Goal: Task Accomplishment & Management: Use online tool/utility

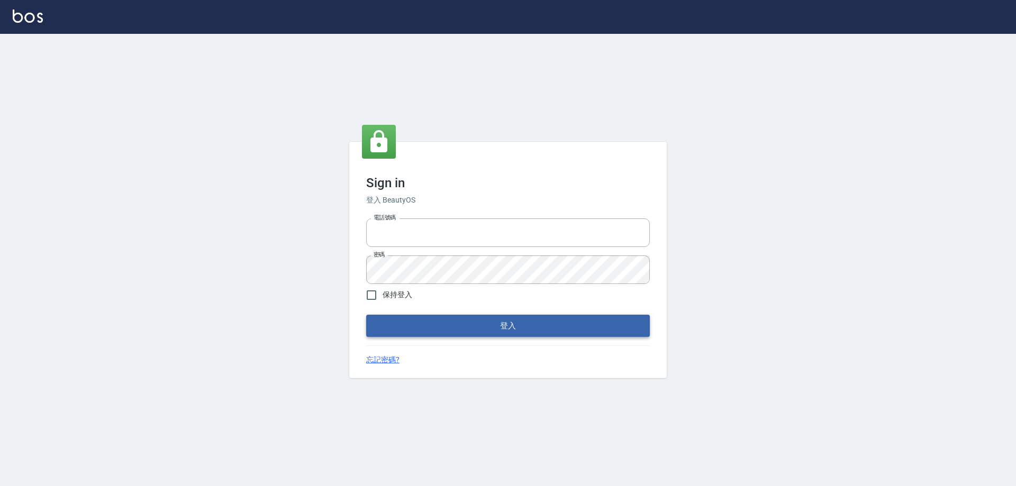
type input "0426657991"
click at [483, 329] on button "登入" at bounding box center [508, 326] width 284 height 22
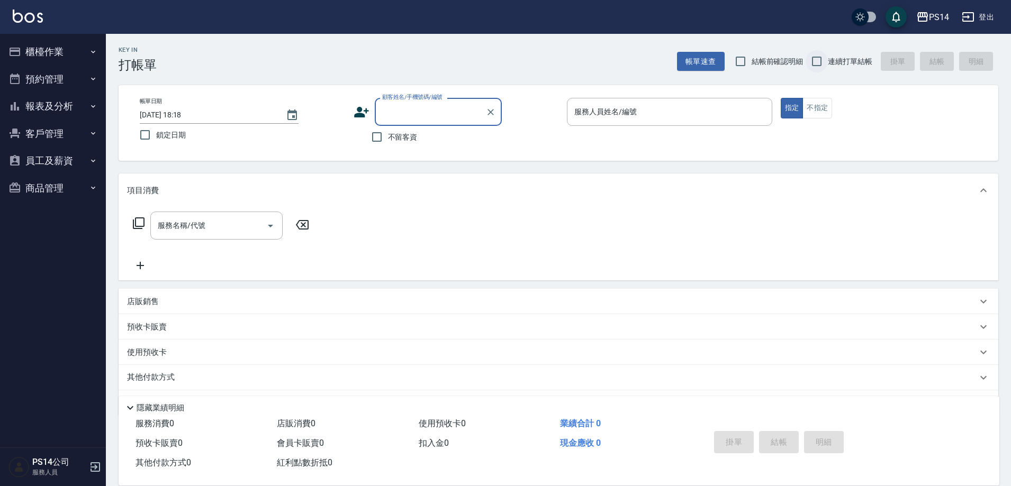
click at [819, 65] on input "連續打單結帳" at bounding box center [817, 61] width 22 height 22
checkbox input "true"
click at [384, 136] on input "不留客資" at bounding box center [377, 137] width 22 height 22
checkbox input "true"
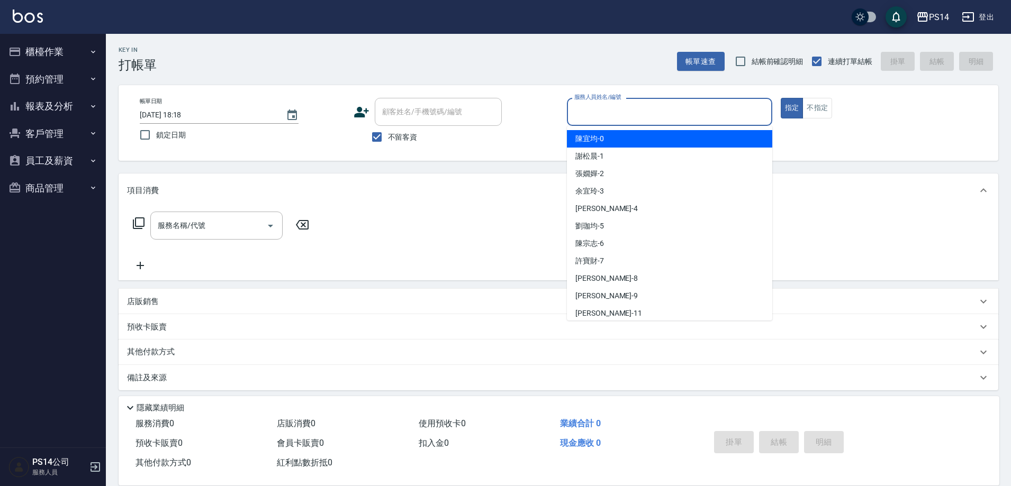
click at [616, 117] on input "服務人員姓名/編號" at bounding box center [670, 112] width 196 height 19
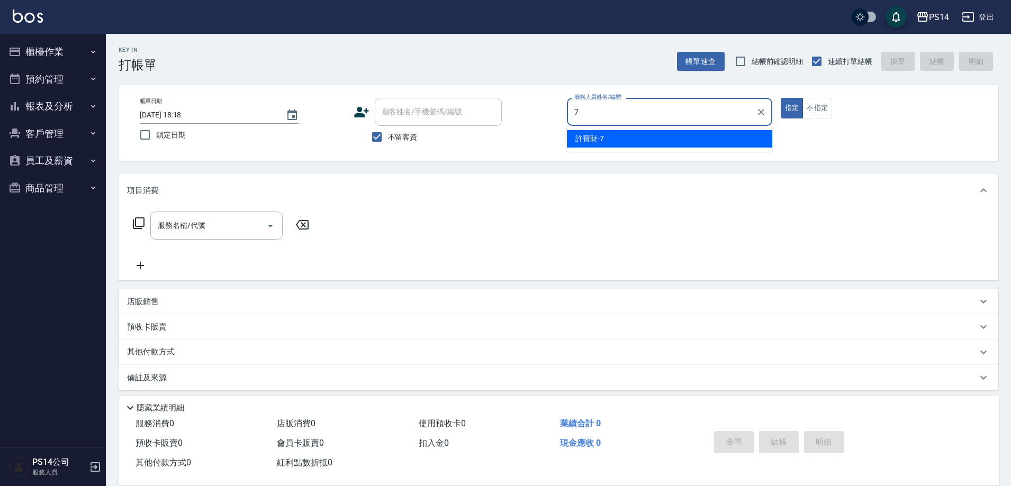
type input "許寶財-7"
type button "true"
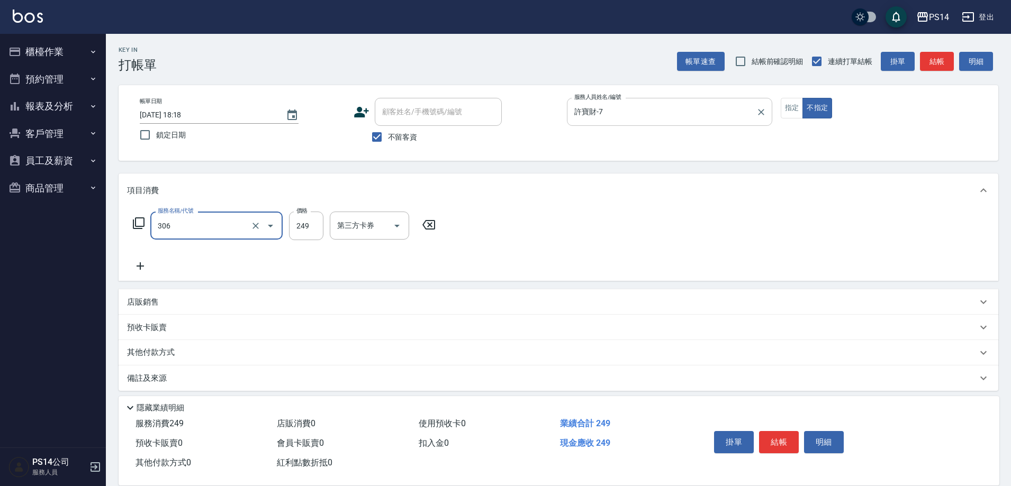
type input "剪髮(306)"
type input "[PERSON_NAME]-11"
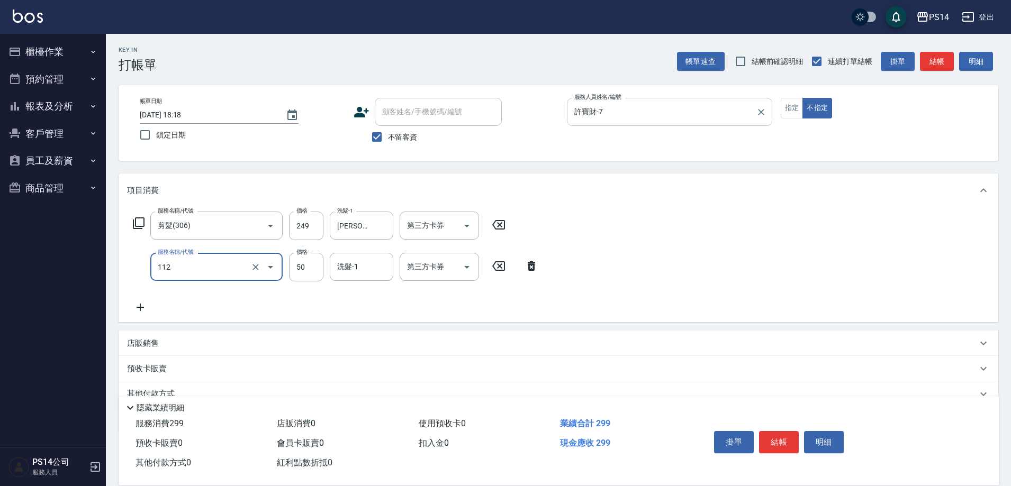
type input "精油50(112)"
type input "[PERSON_NAME]-11"
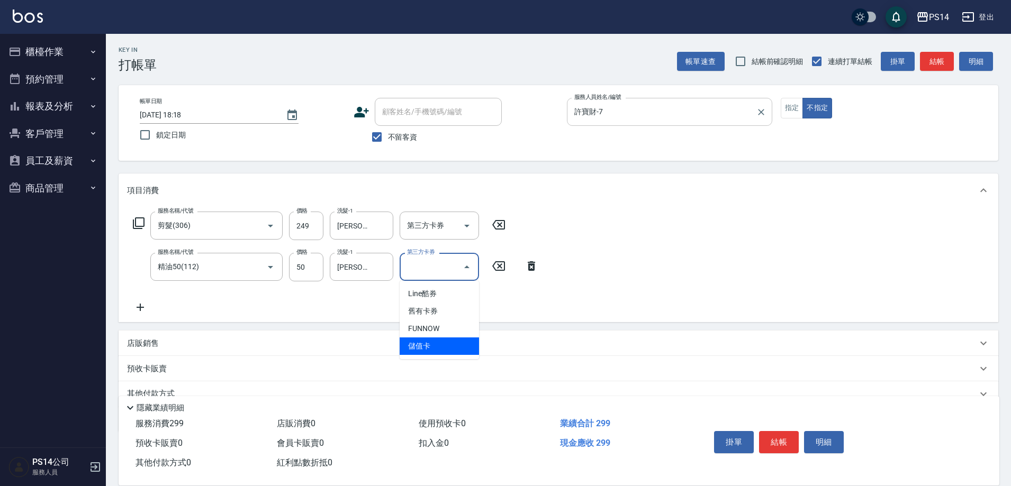
type input "儲值卡"
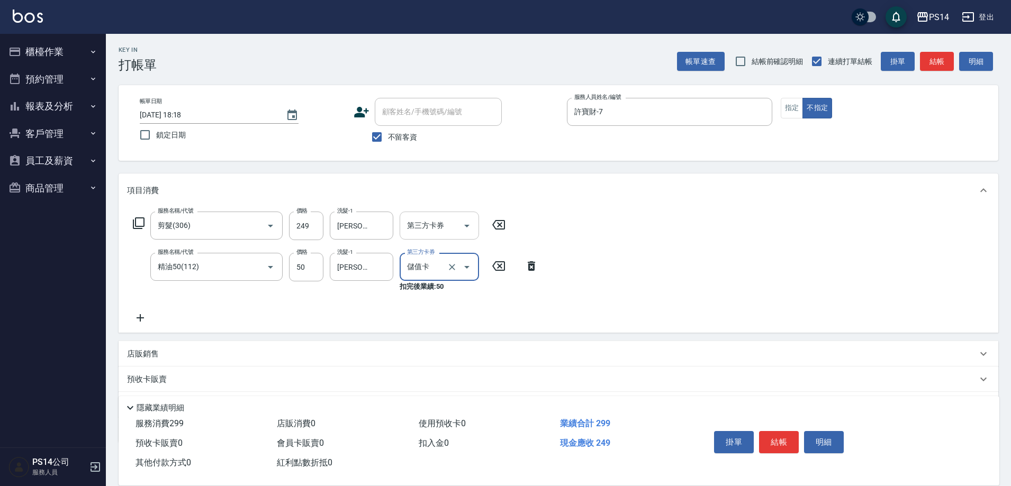
click at [466, 226] on icon "Open" at bounding box center [466, 226] width 5 height 3
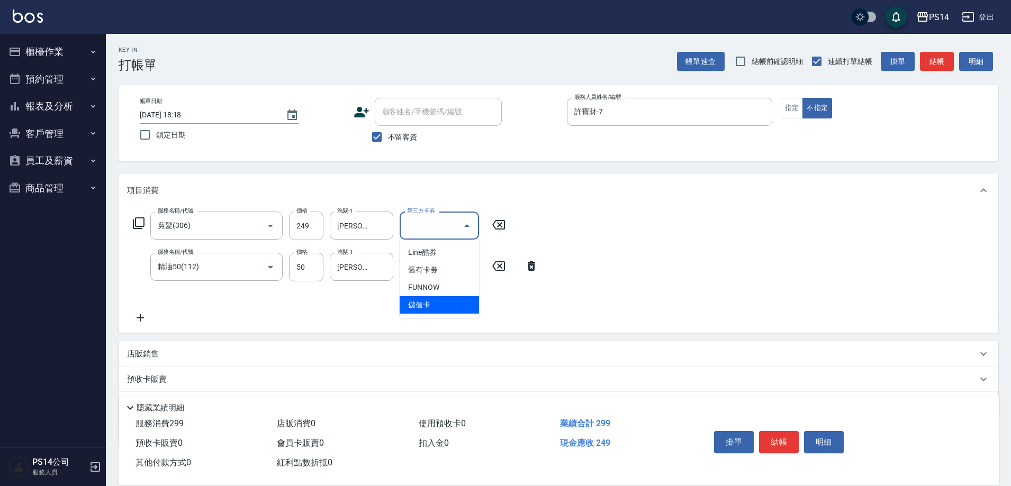
click at [445, 304] on span "儲值卡" at bounding box center [439, 304] width 79 height 17
type input "儲值卡"
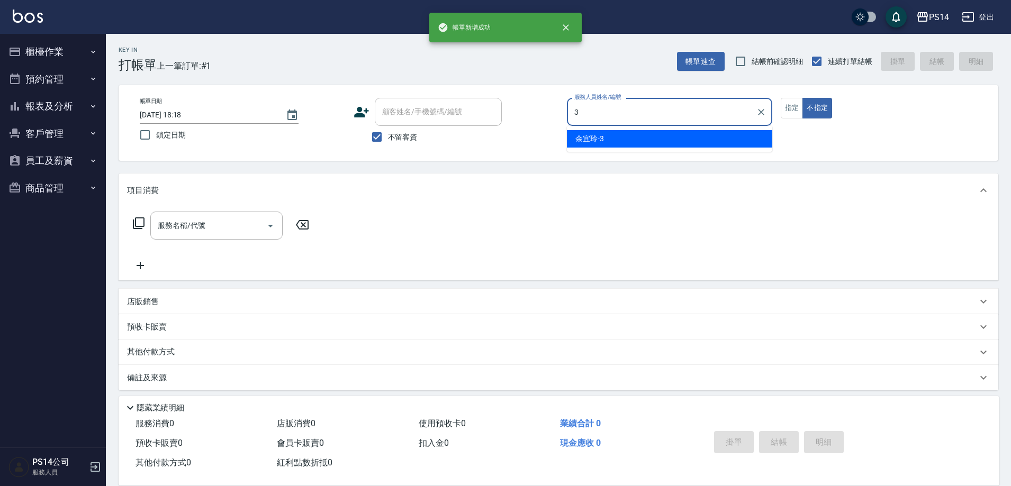
type input "余宜玲-3"
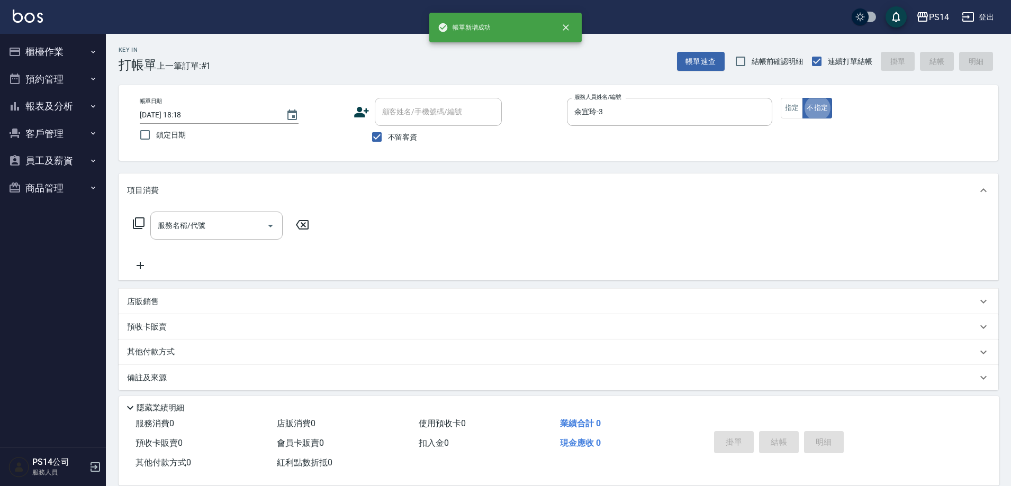
type button "false"
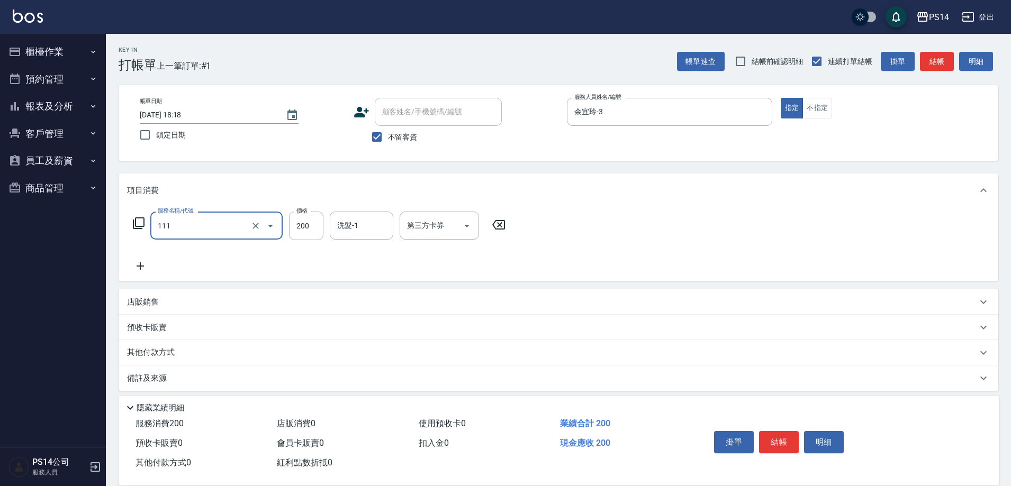
type input "200(111)"
type input "李祥君 -37"
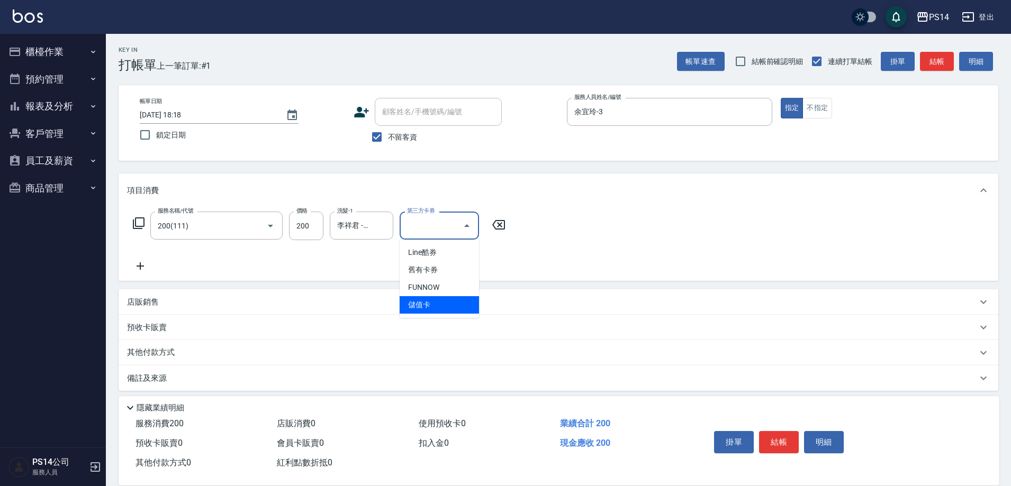
type input "儲值卡"
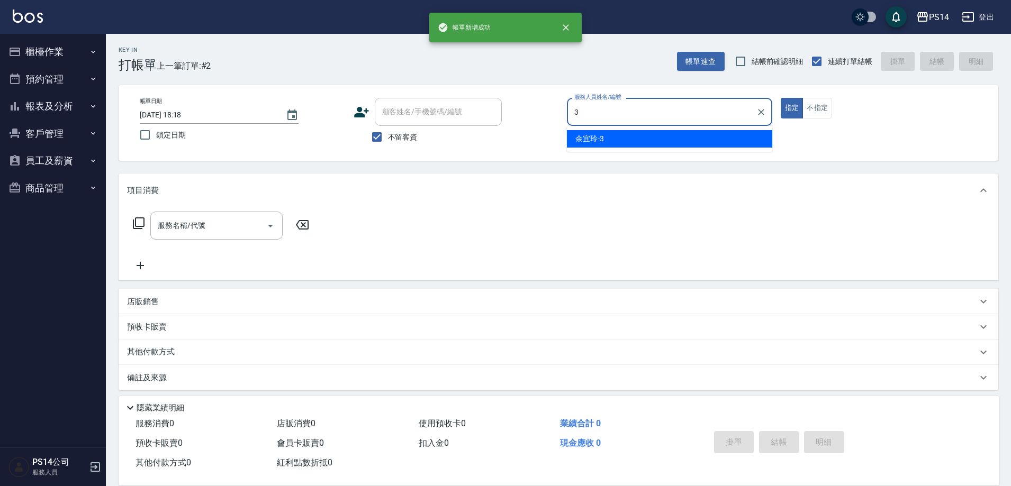
type input "余宜玲-3"
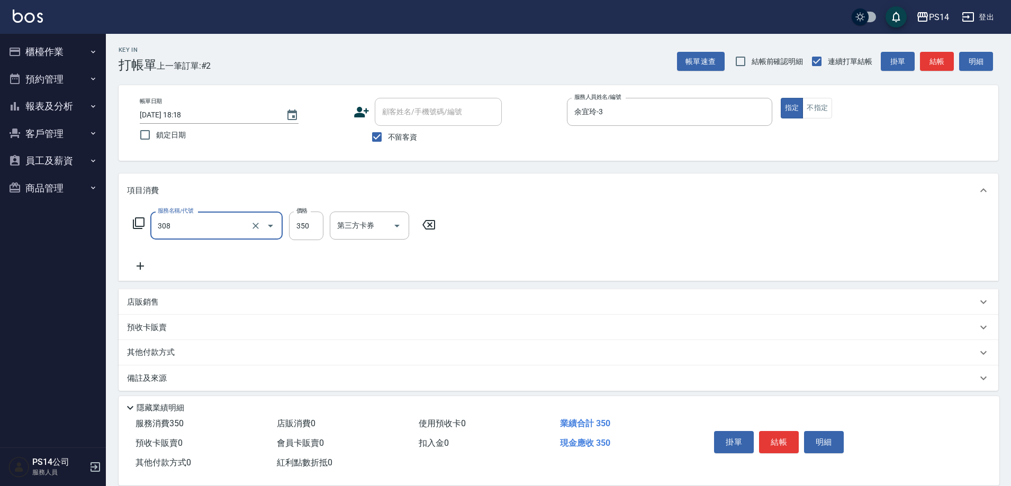
type input "洗+剪(308)"
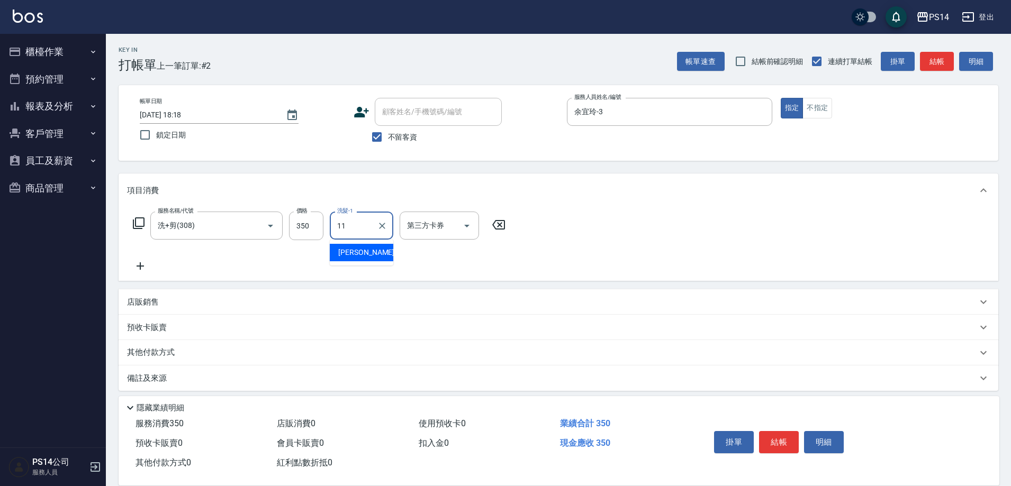
type input "[PERSON_NAME]-11"
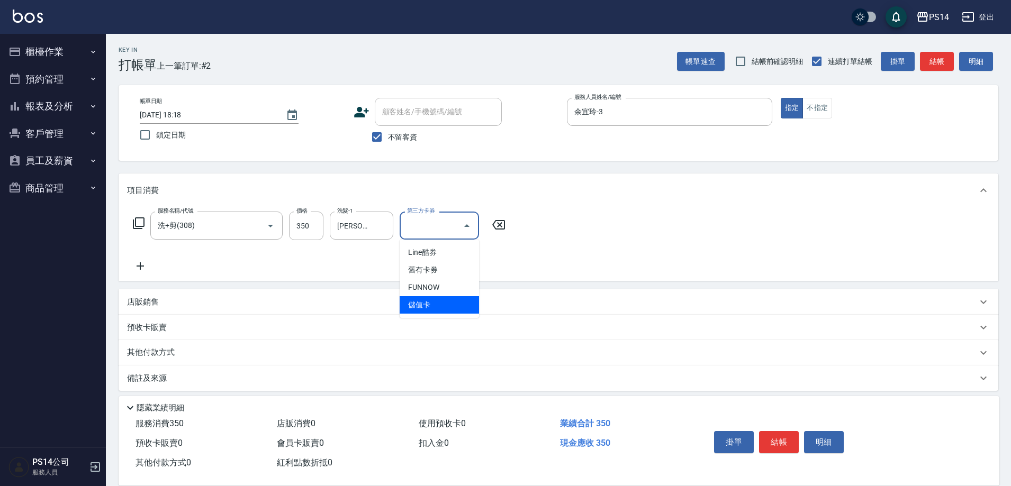
type input "儲值卡"
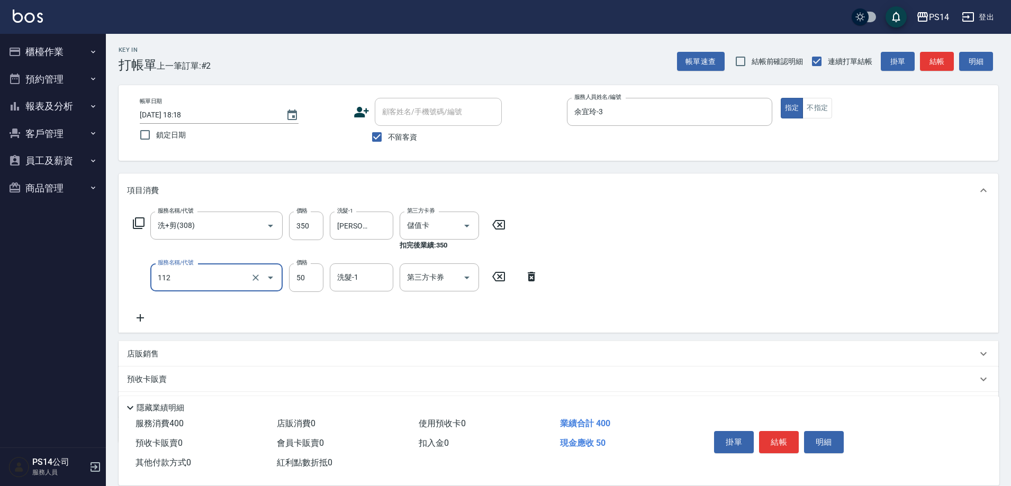
type input "精油50(112)"
type input "[PERSON_NAME]-11"
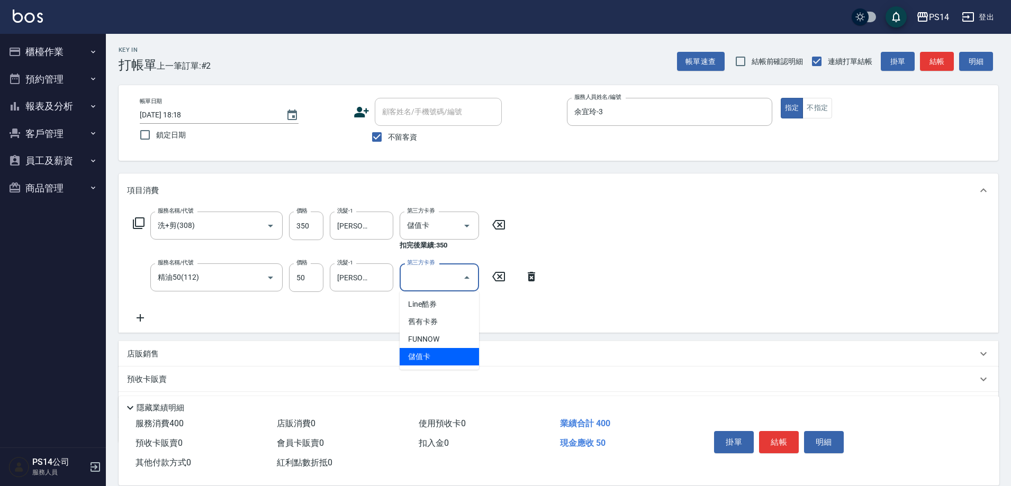
type input "儲值卡"
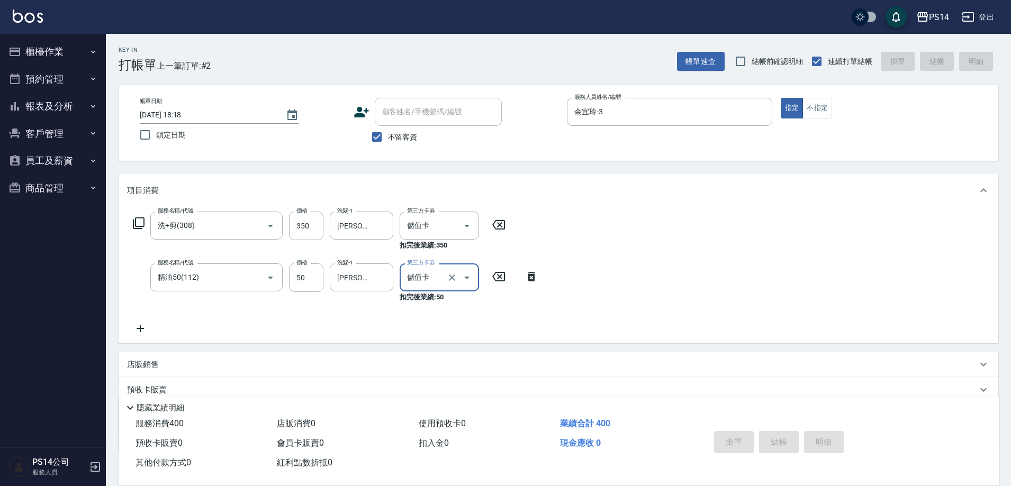
type input "[DATE] 18:19"
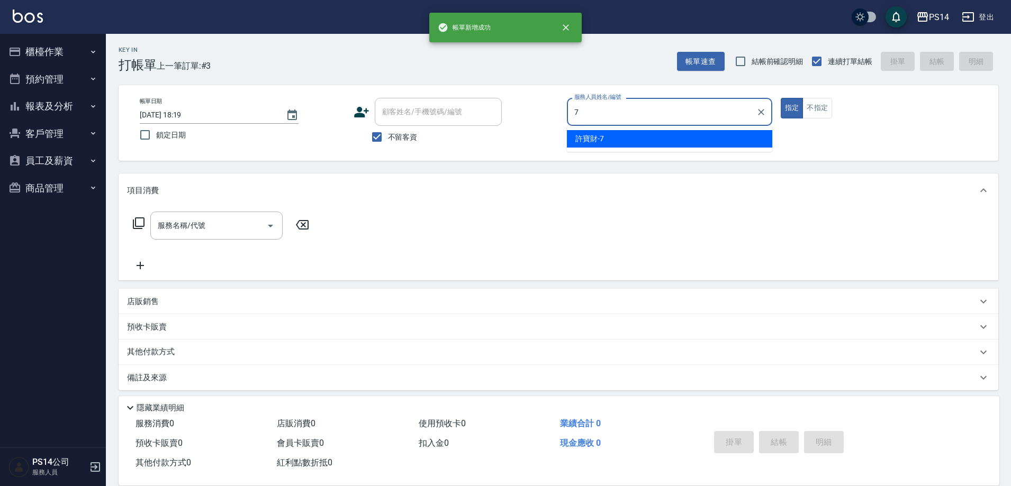
type input "許寶財-7"
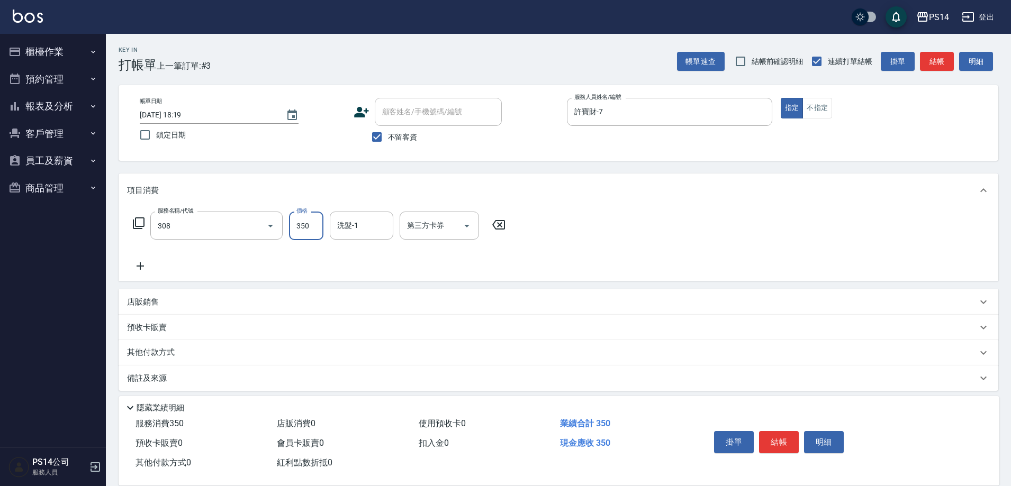
type input "洗+剪(308)"
type input "[PERSON_NAME]-11"
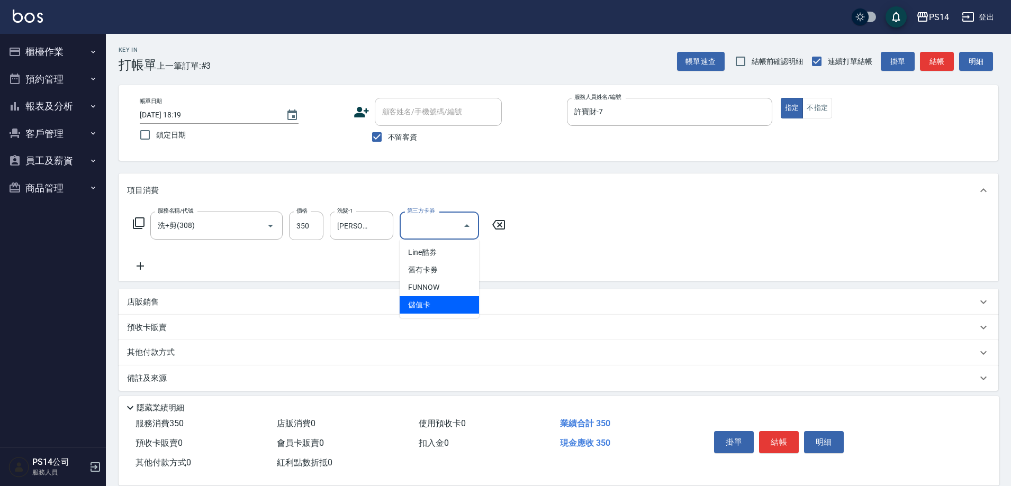
type input "儲值卡"
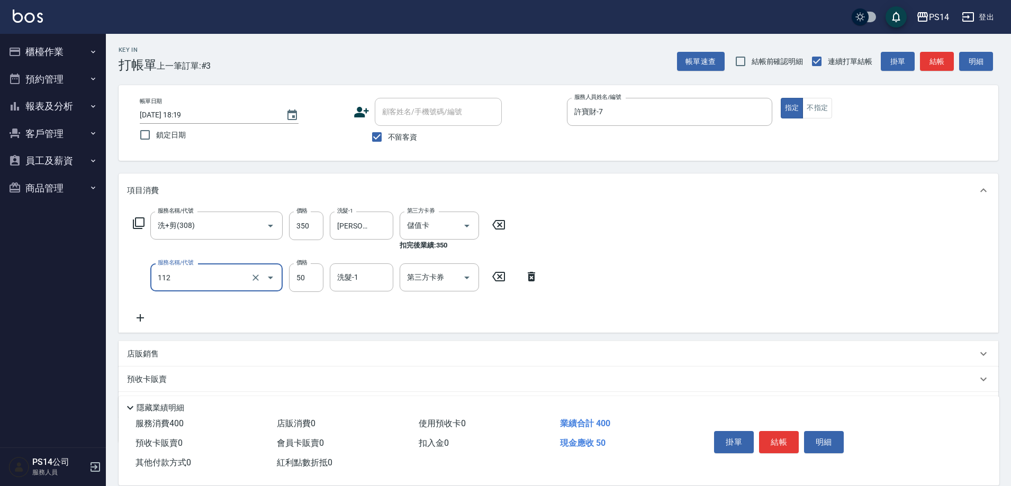
type input "精油50(112)"
type input "[PERSON_NAME]-11"
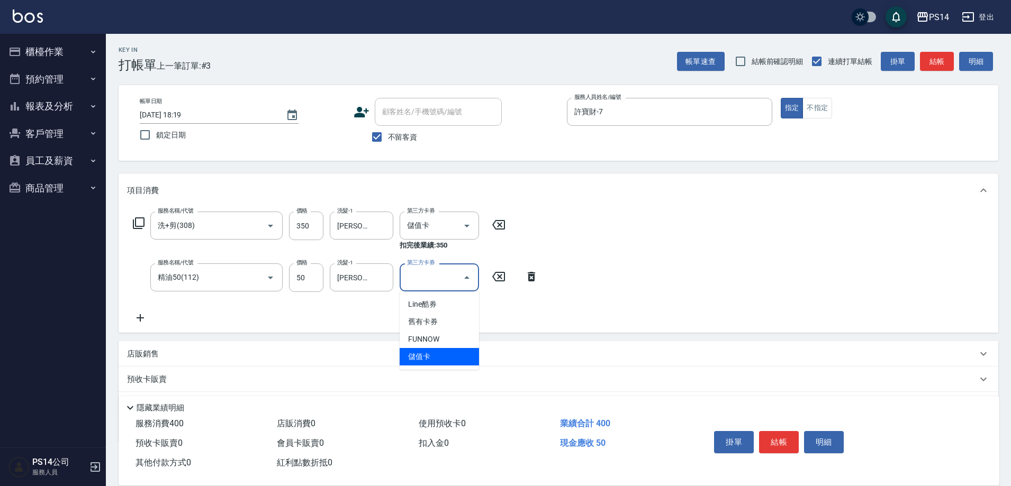
type input "儲值卡"
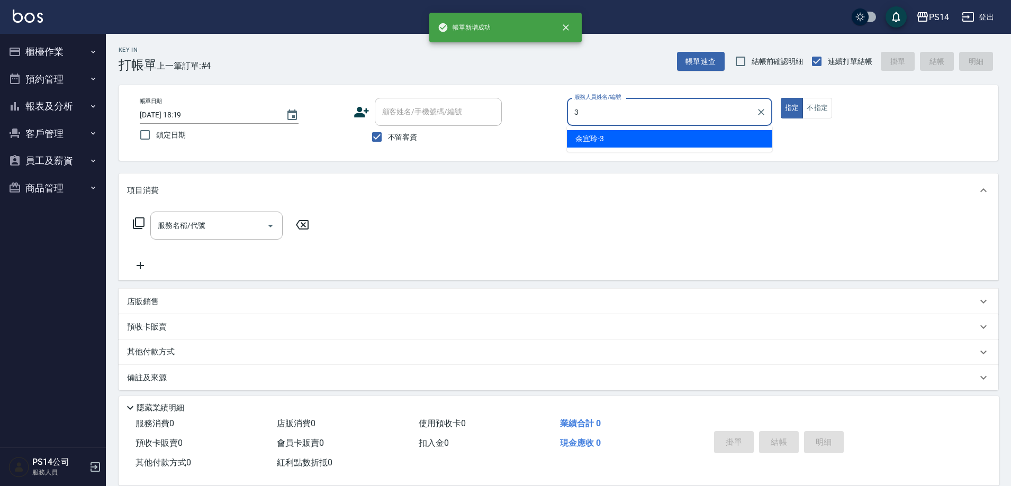
type input "余宜玲-3"
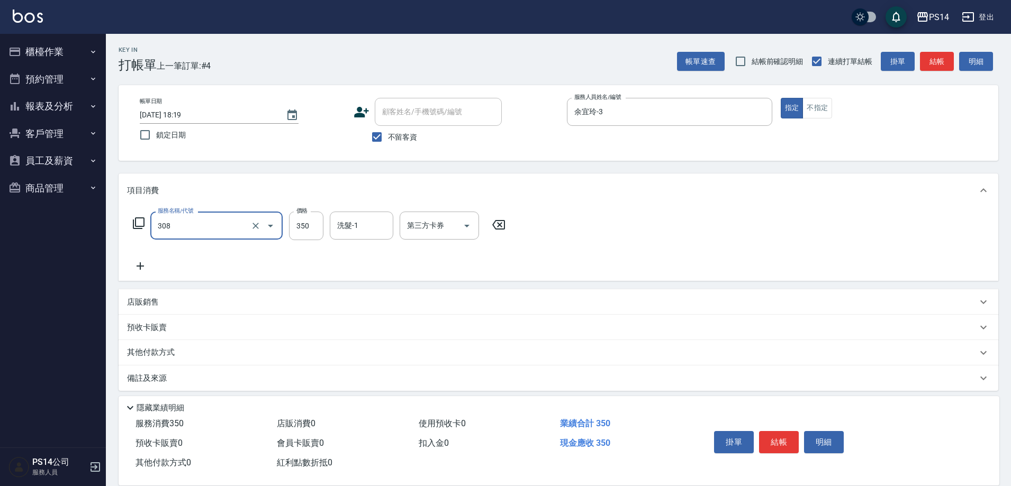
type input "洗+剪(308)"
type input "[PERSON_NAME]-11"
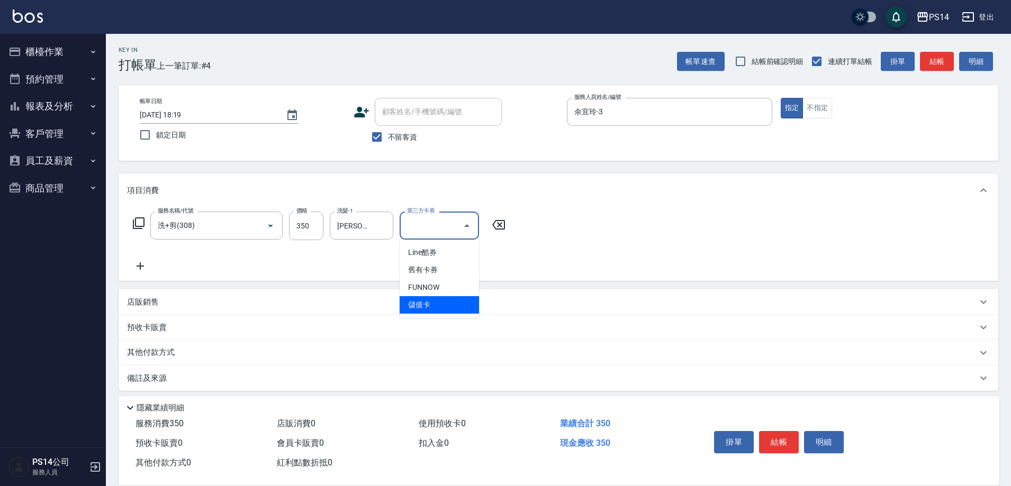
type input "儲值卡"
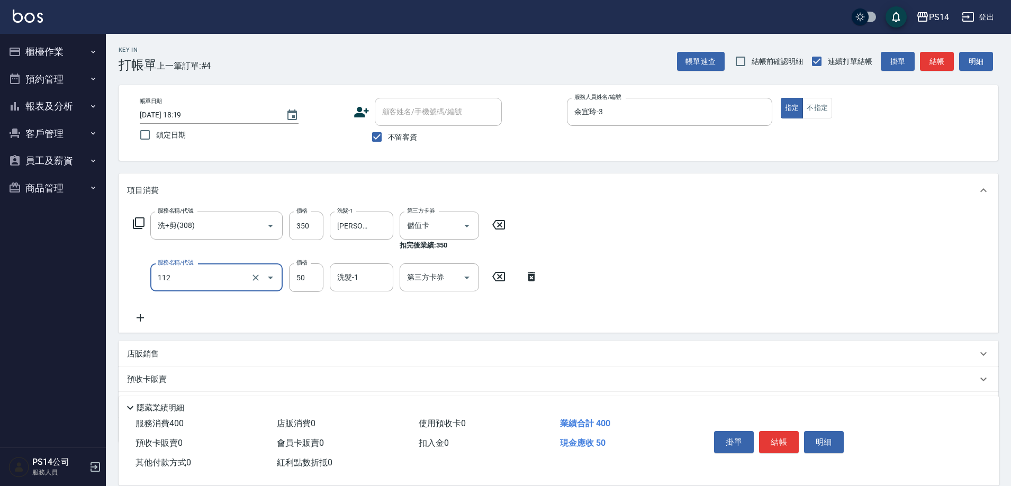
type input "精油50(112)"
type input "[PERSON_NAME]-11"
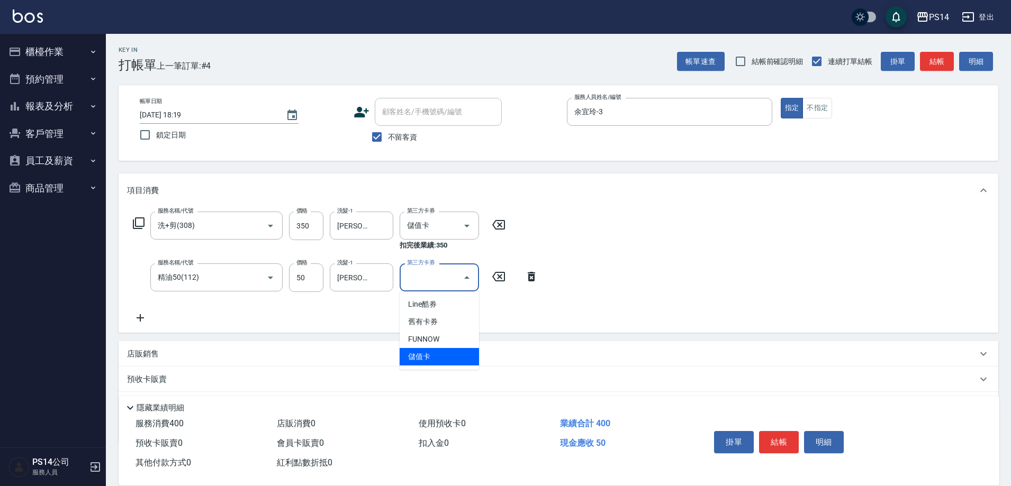
type input "儲值卡"
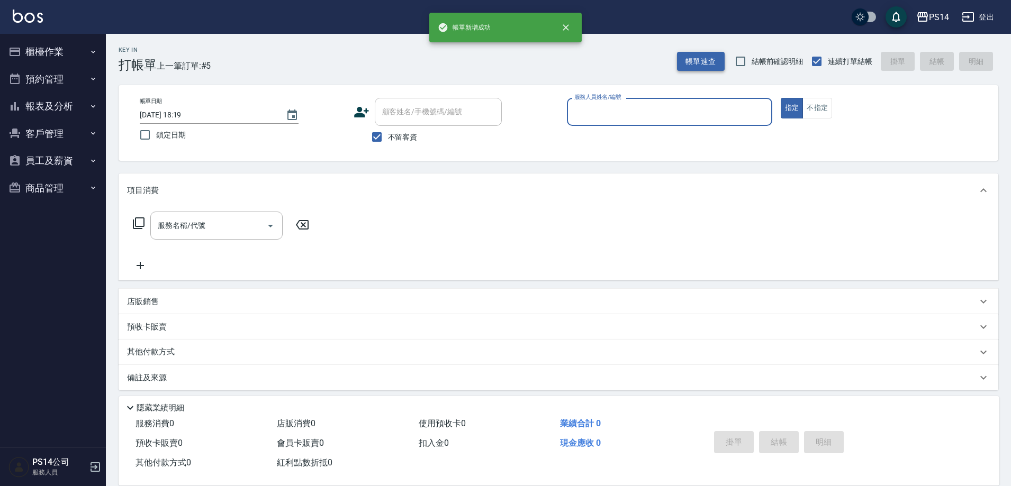
click at [706, 59] on button "帳單速查" at bounding box center [701, 62] width 48 height 20
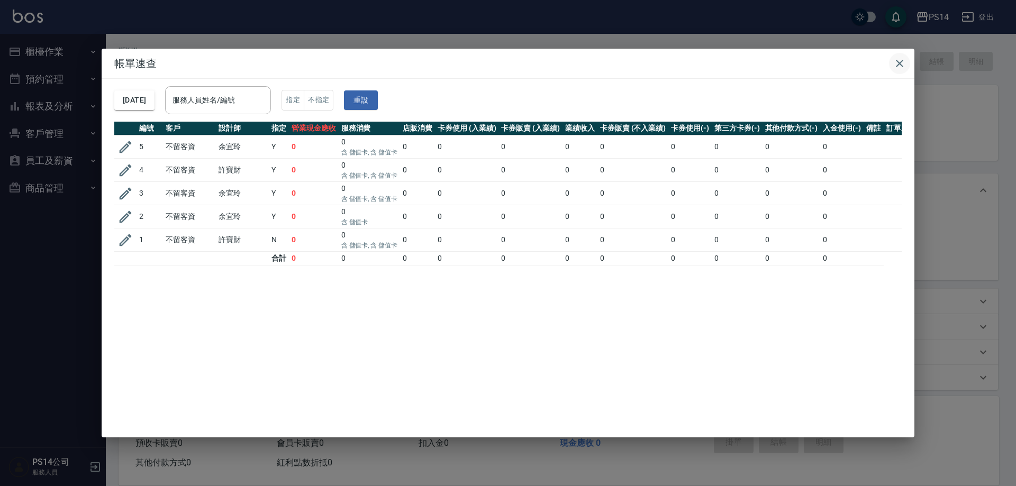
click at [901, 60] on icon "button" at bounding box center [900, 63] width 13 height 13
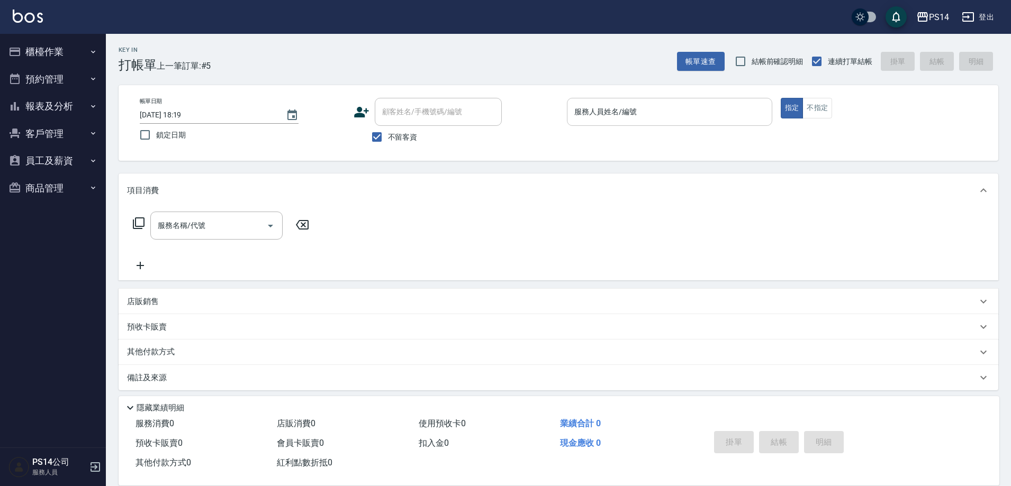
click at [636, 114] on input "服務人員姓名/編號" at bounding box center [670, 112] width 196 height 19
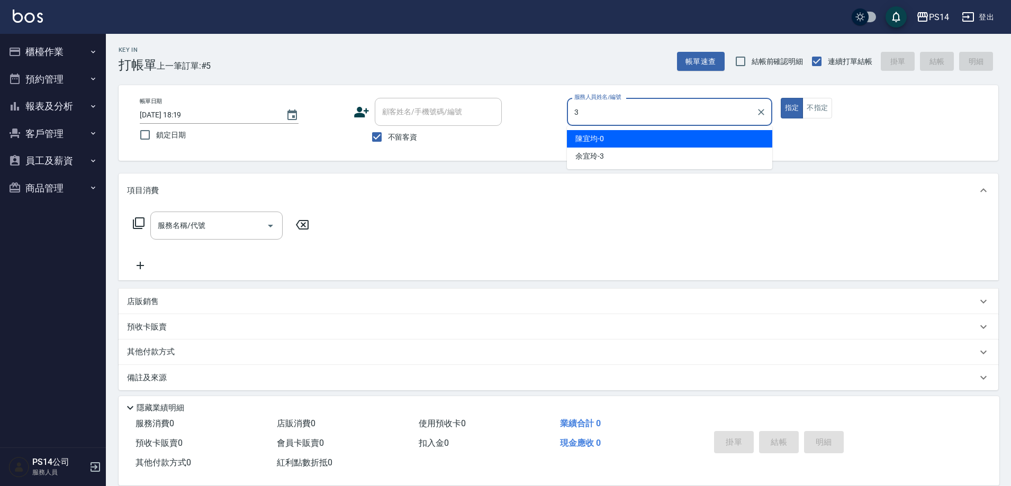
type input "余宜玲-3"
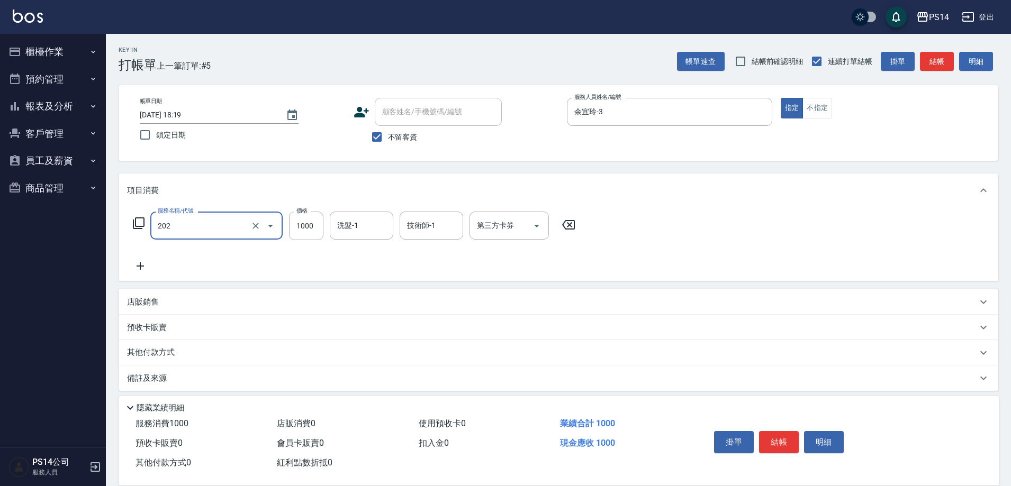
type input "燙髮(202)"
type input "2000"
type input "李祥君 -37"
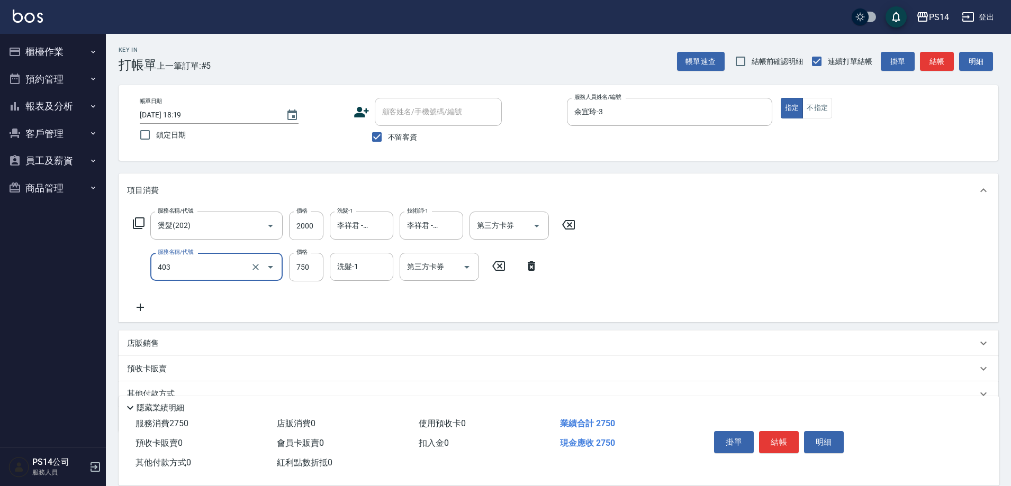
type input "750護(403)"
type input "李祥君 -37"
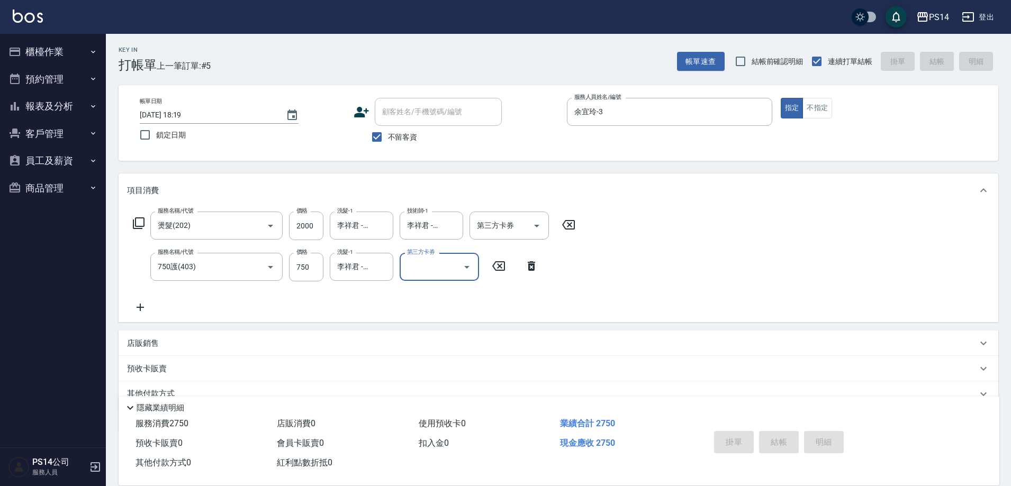
type input "[DATE] 18:21"
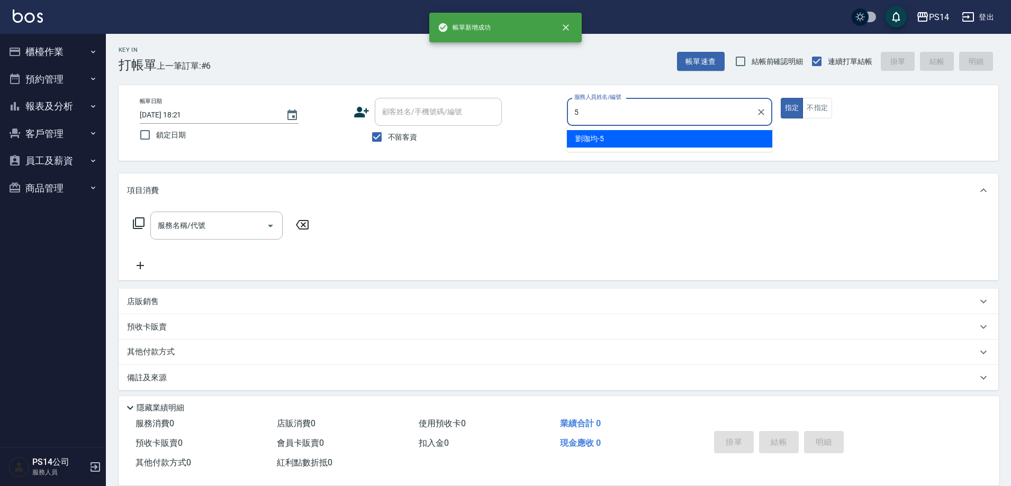
type input "[PERSON_NAME]-5"
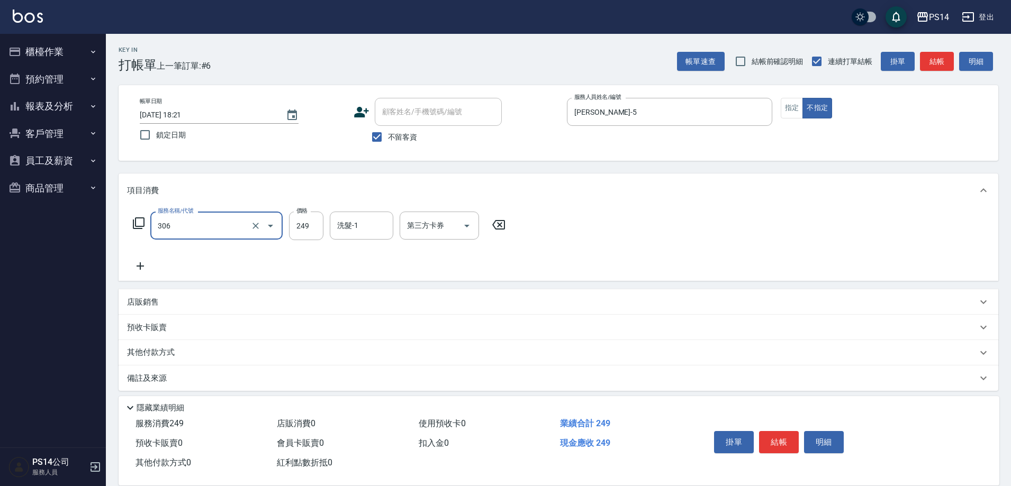
type input "剪髮(306)"
type input "[PERSON_NAME]-11"
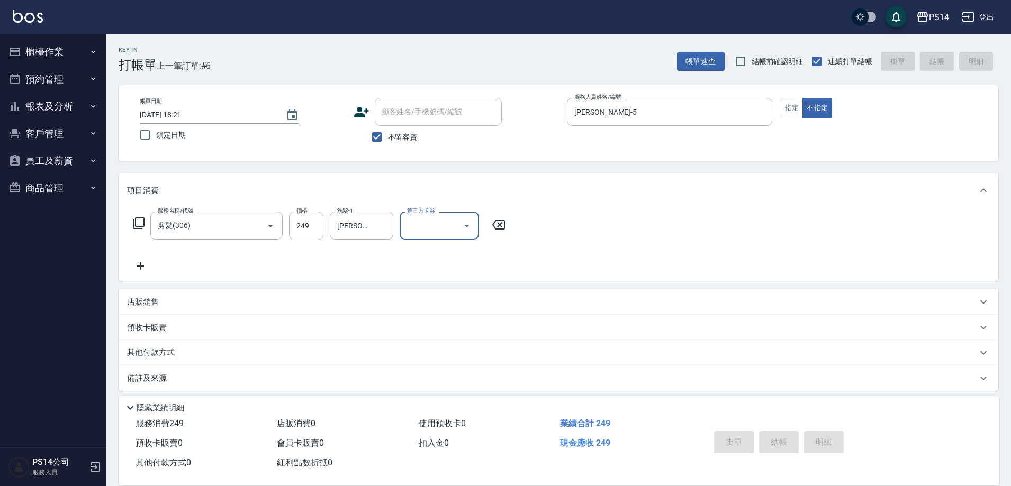
type input "[DATE] 18:22"
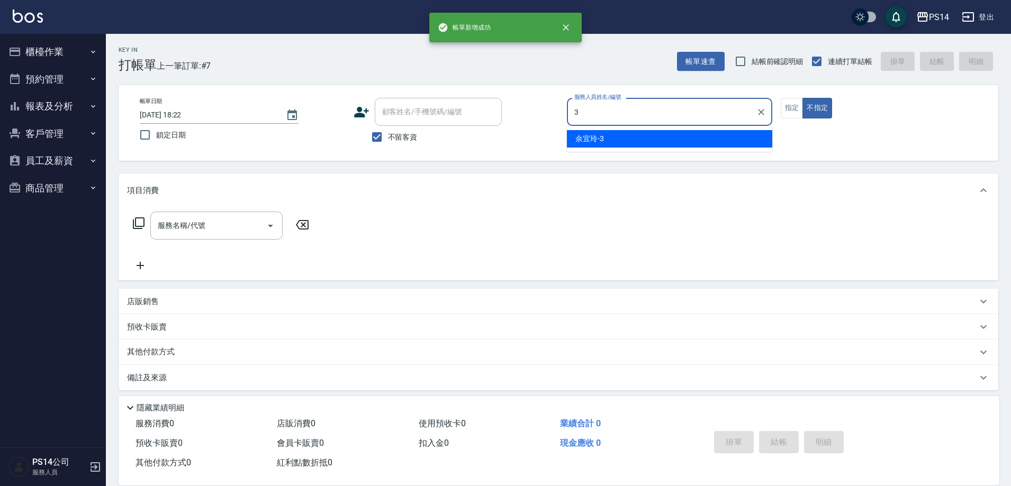
type input "余宜玲-3"
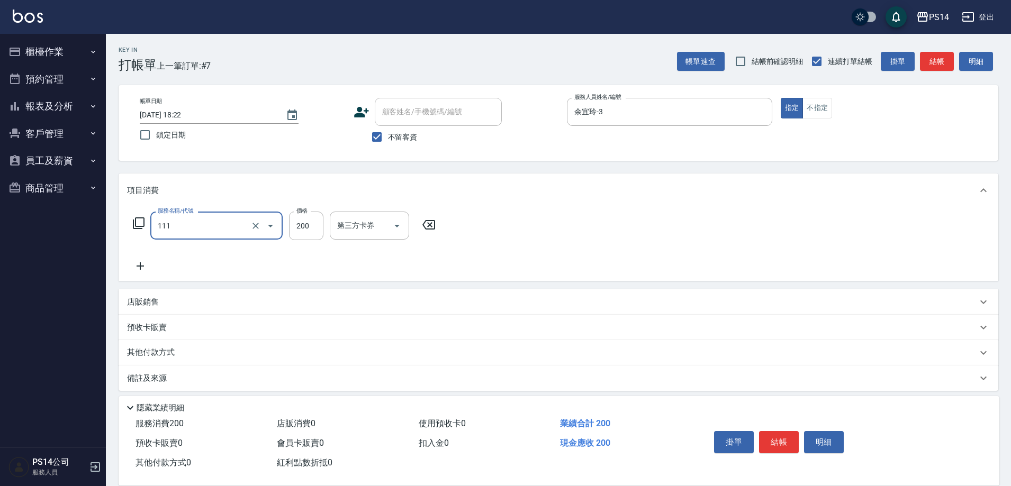
type input "200(111)"
type input "[PERSON_NAME]-11"
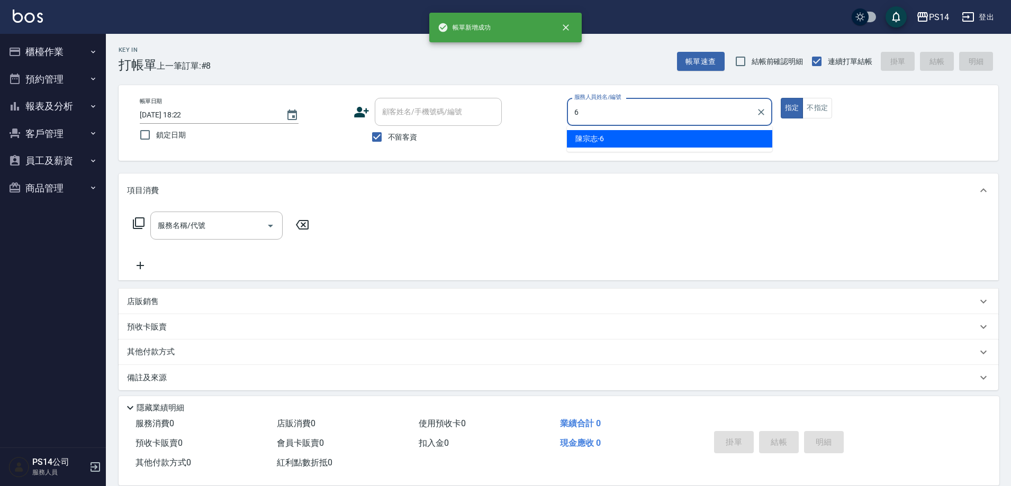
type input "陳宗志-6"
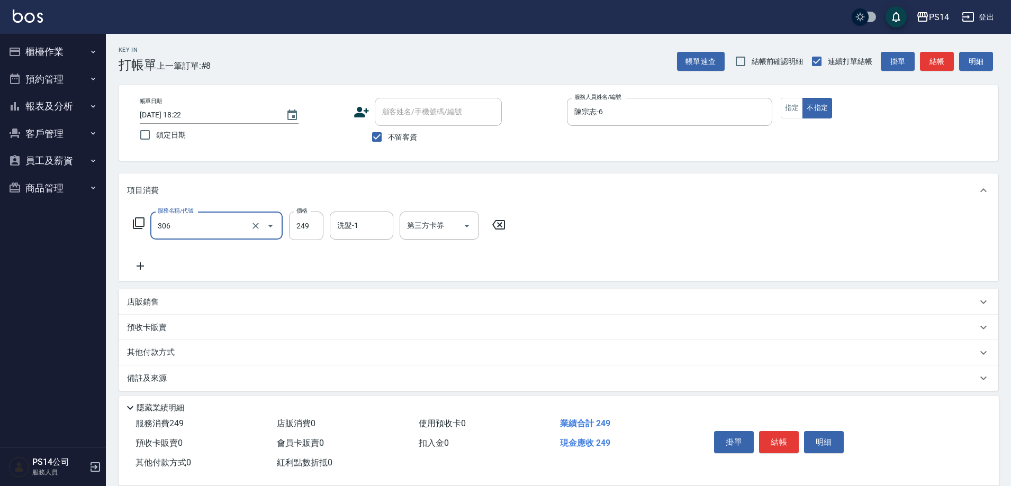
type input "剪髮(306)"
type input "李祥君 -37"
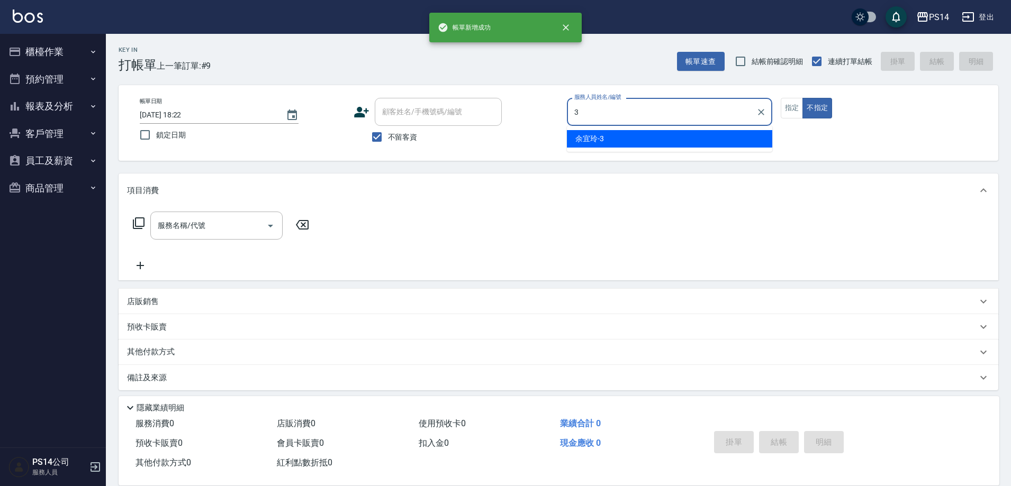
type input "余宜玲-3"
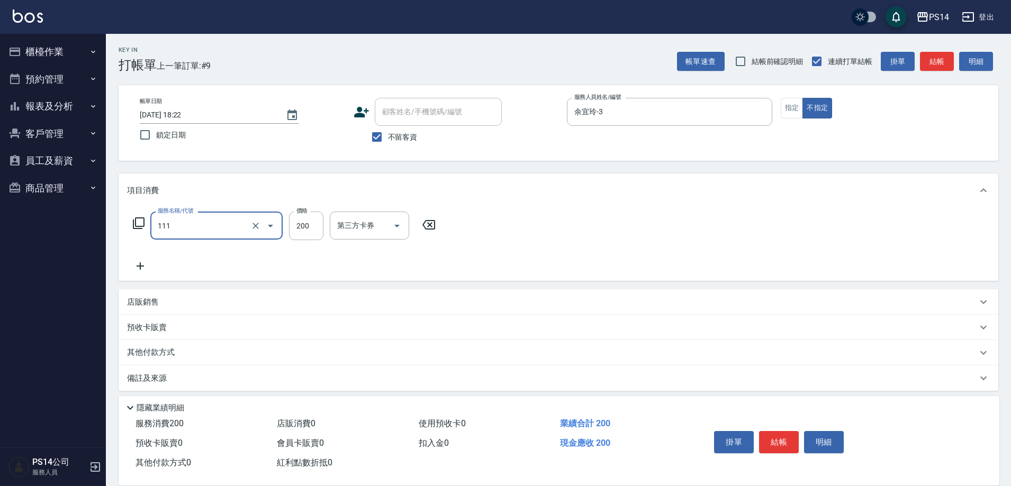
type input "200(111)"
type input "[PERSON_NAME]-11"
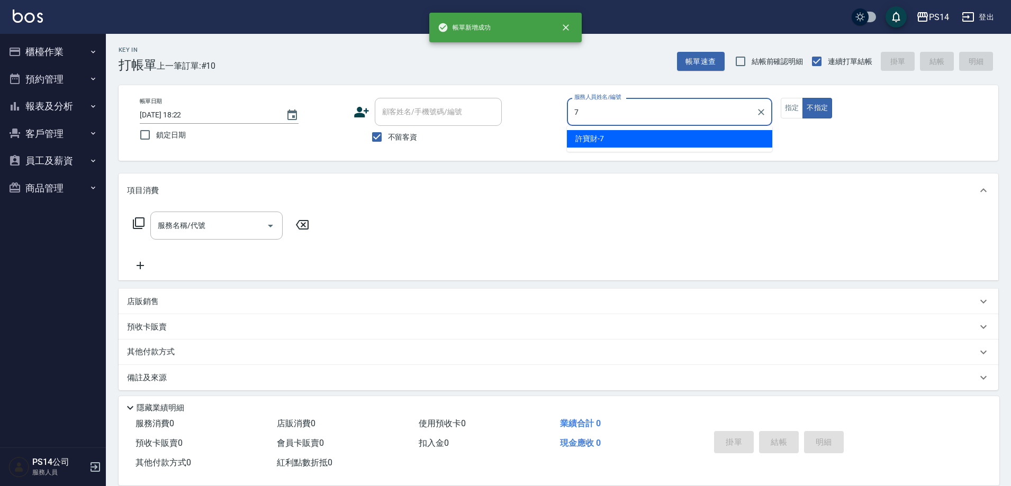
type input "許寶財-7"
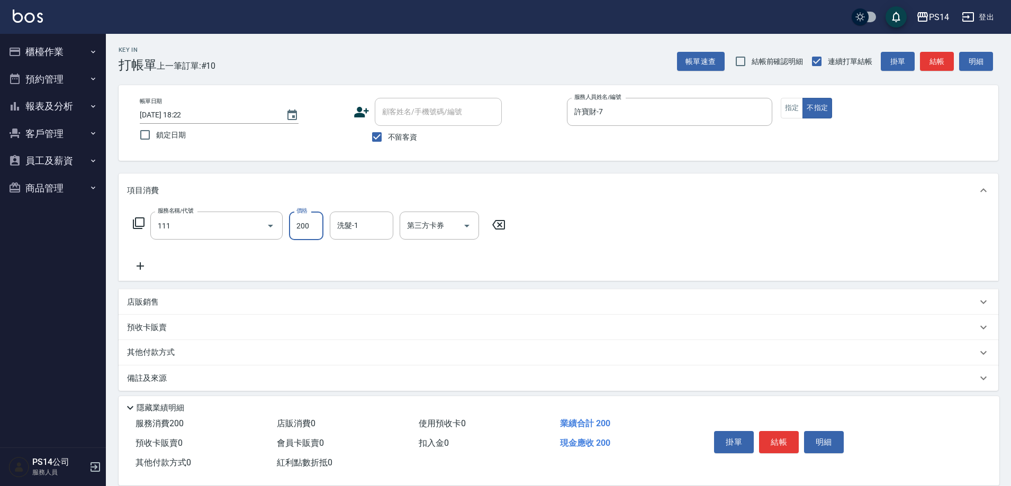
type input "200(111)"
type input "李祥君 -37"
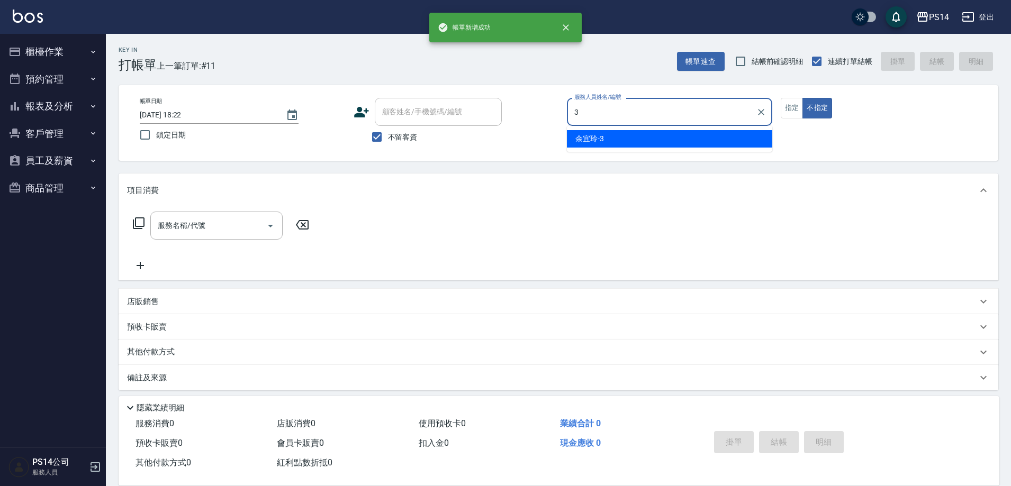
type input "余宜玲-3"
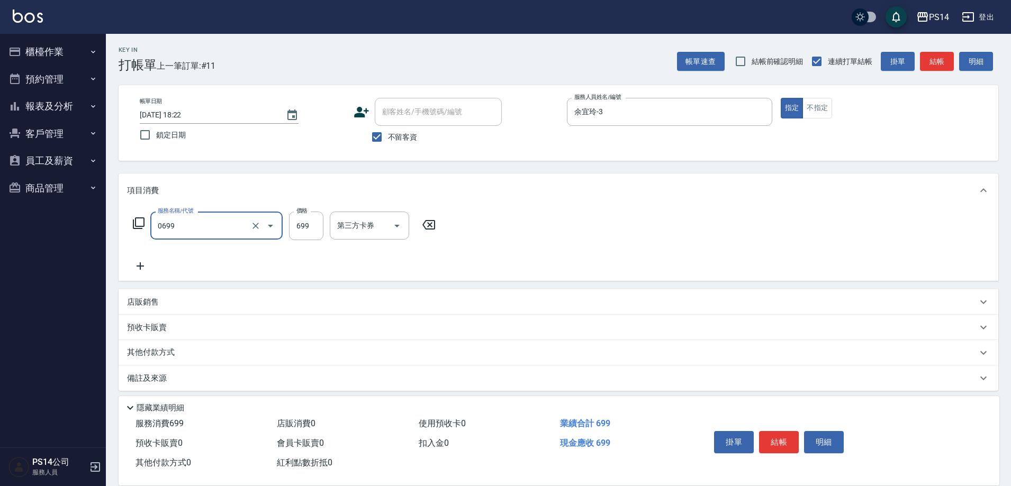
type input "精油SPA(0699)"
type input "699"
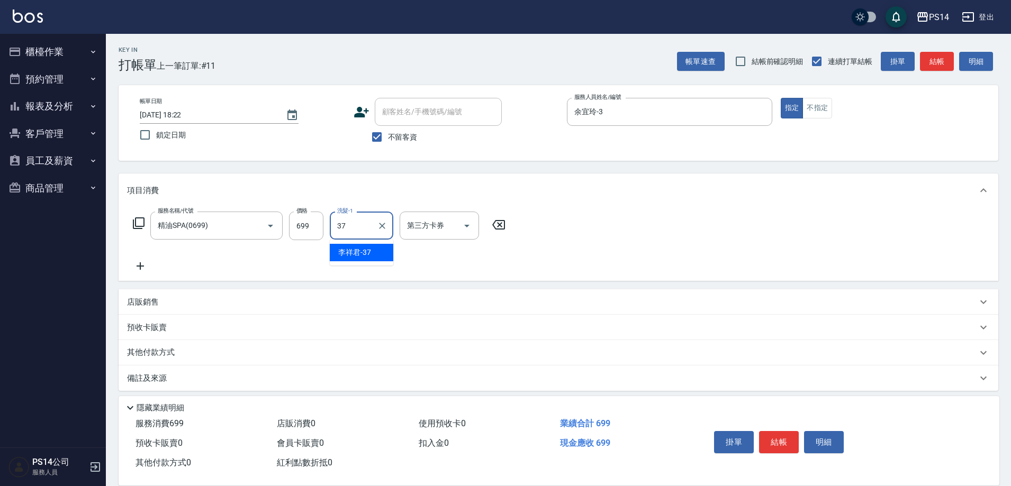
type input "李祥君 -37"
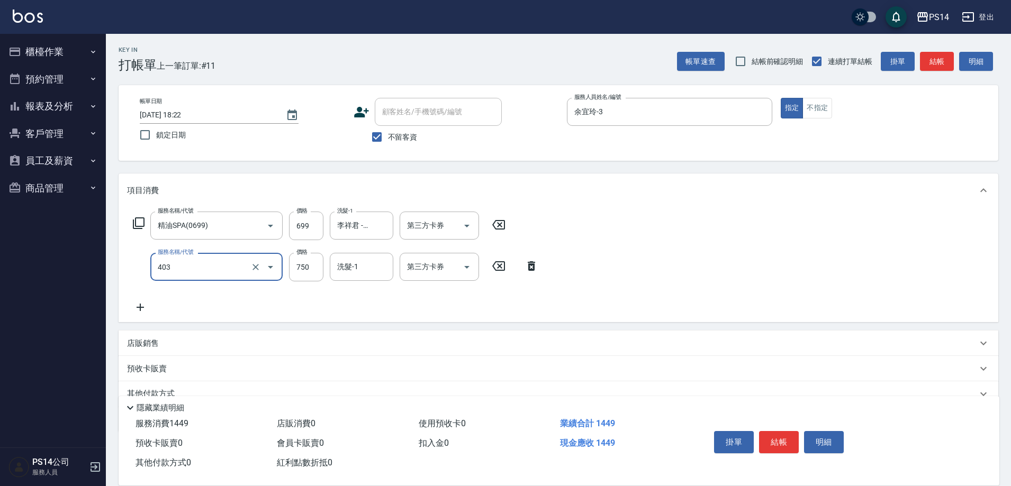
type input "750護(403)"
type input "李祥君 -37"
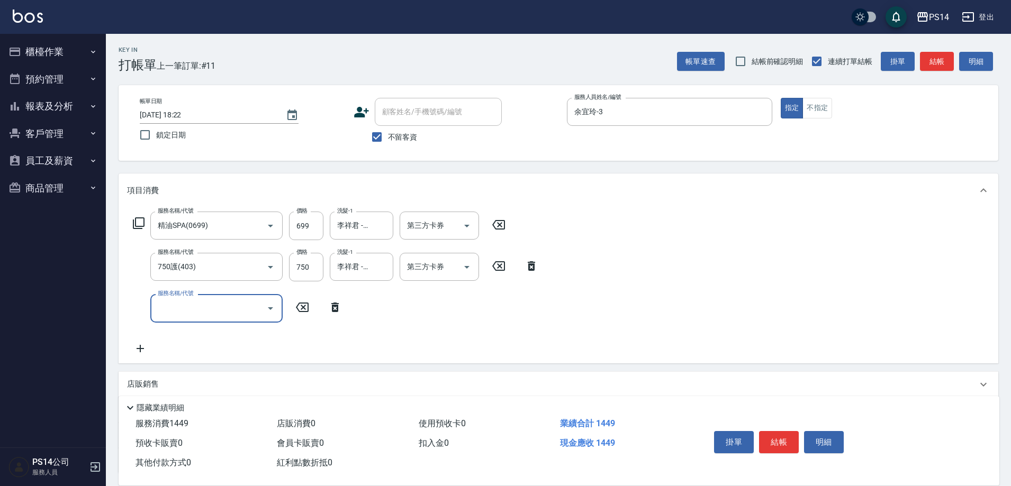
click at [134, 219] on icon at bounding box center [138, 223] width 13 height 13
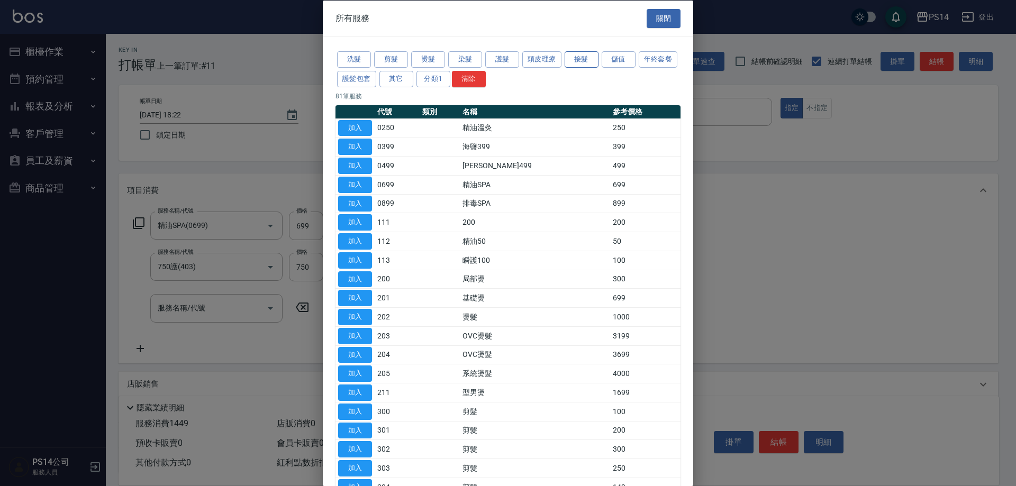
click at [594, 56] on button "接髮" at bounding box center [582, 59] width 34 height 16
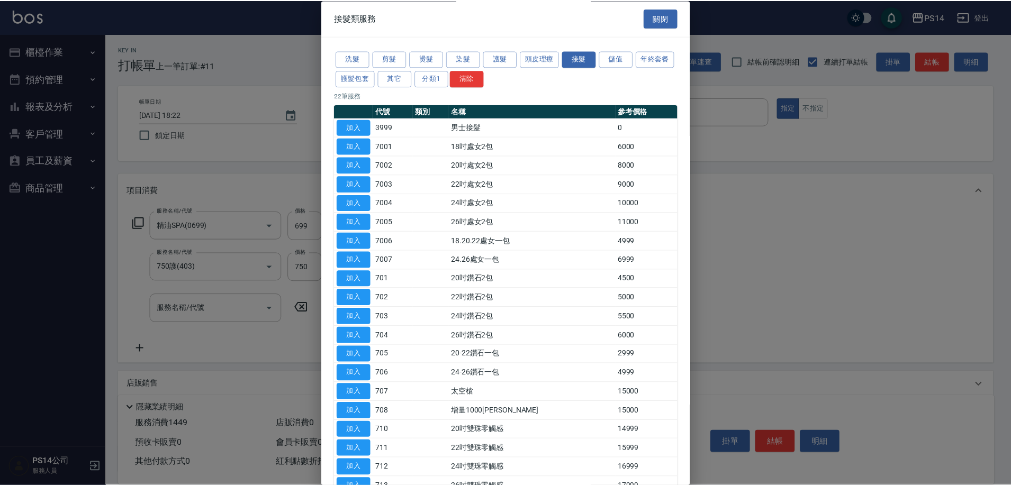
scroll to position [106, 0]
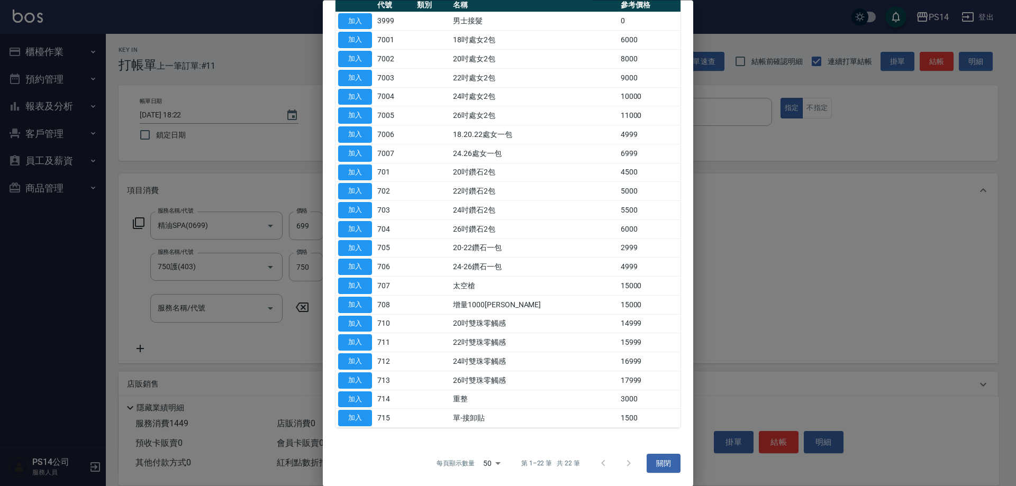
click at [653, 462] on button "關閉" at bounding box center [664, 464] width 34 height 20
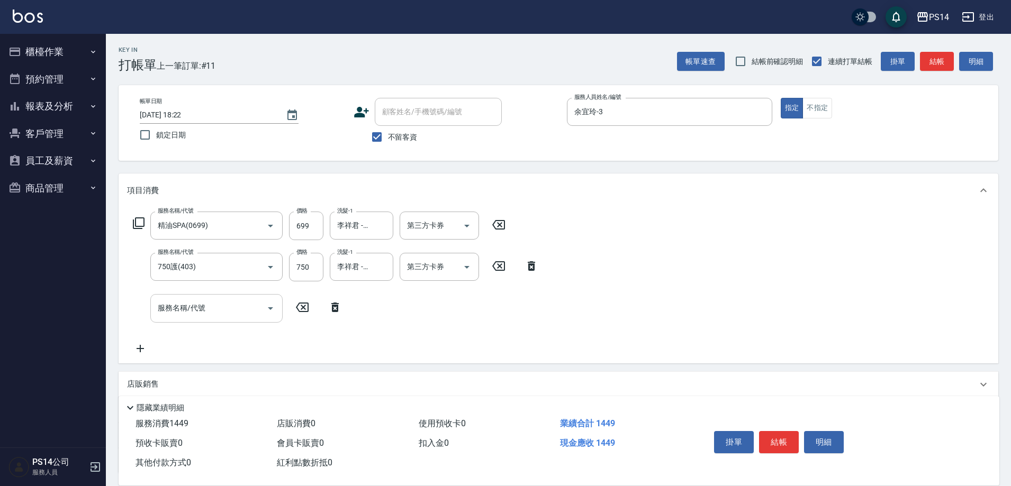
click at [202, 302] on input "服務名稱/代號" at bounding box center [208, 308] width 107 height 19
type input "重整(714)"
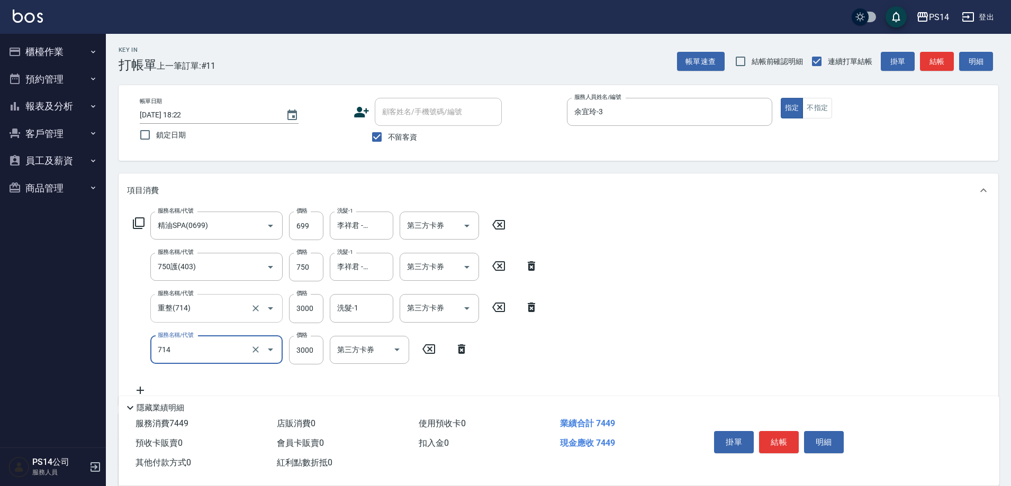
type input "重整(714)"
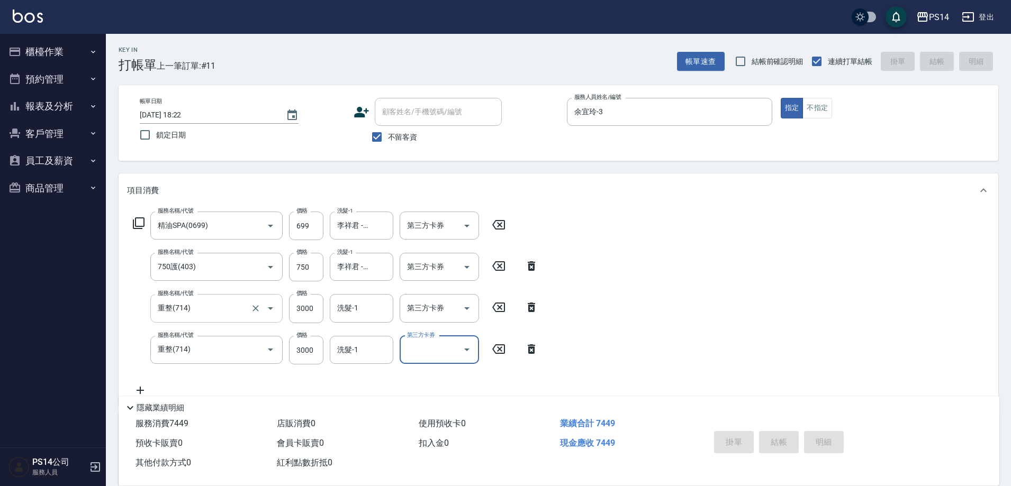
type input "[DATE] 18:23"
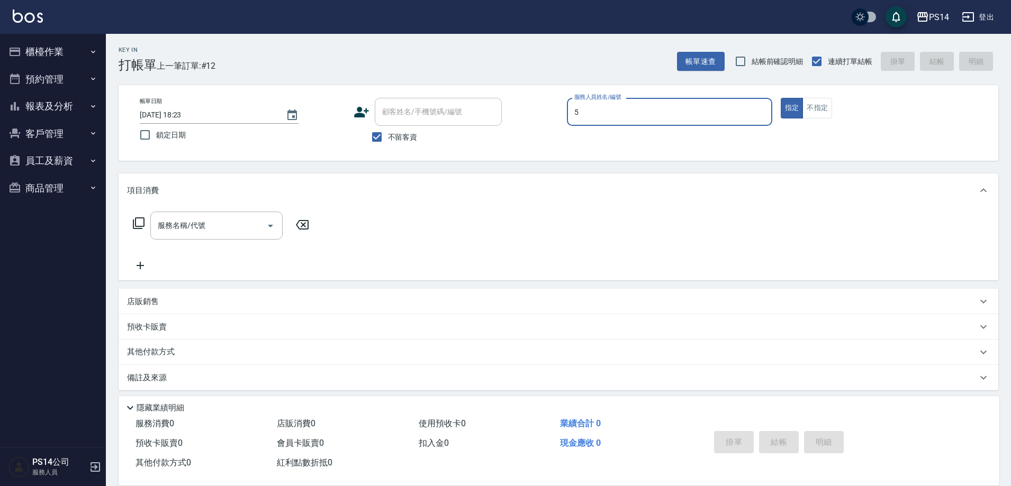
type input "[PERSON_NAME]-5"
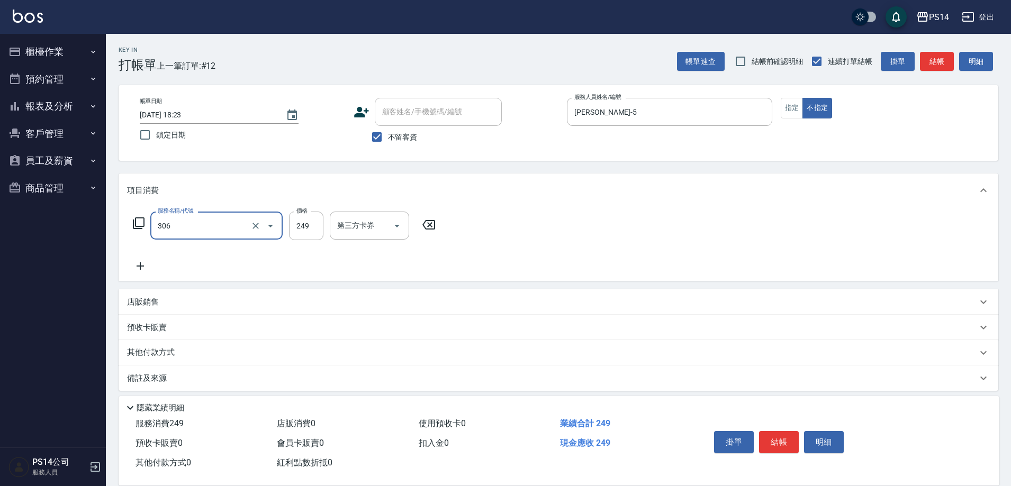
type input "剪髮(306)"
type input "[PERSON_NAME]-11"
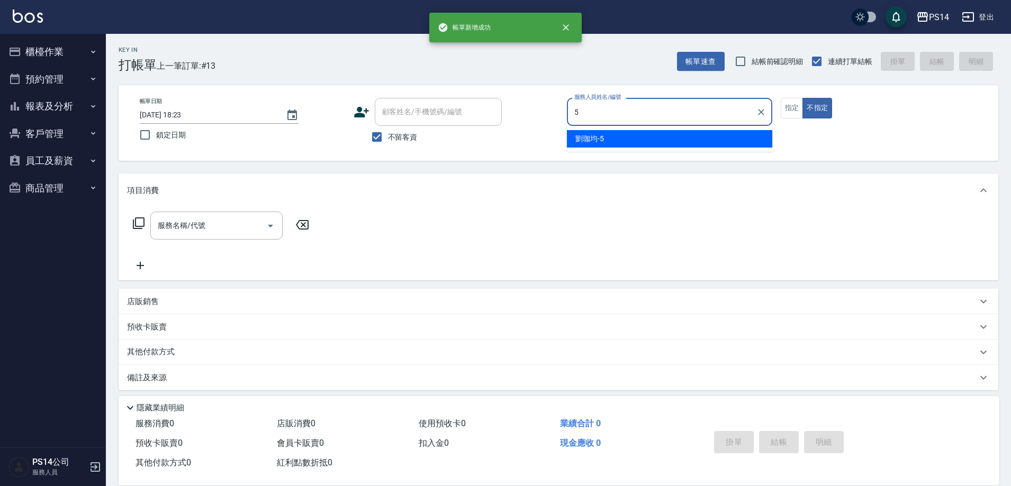
type input "[PERSON_NAME]-5"
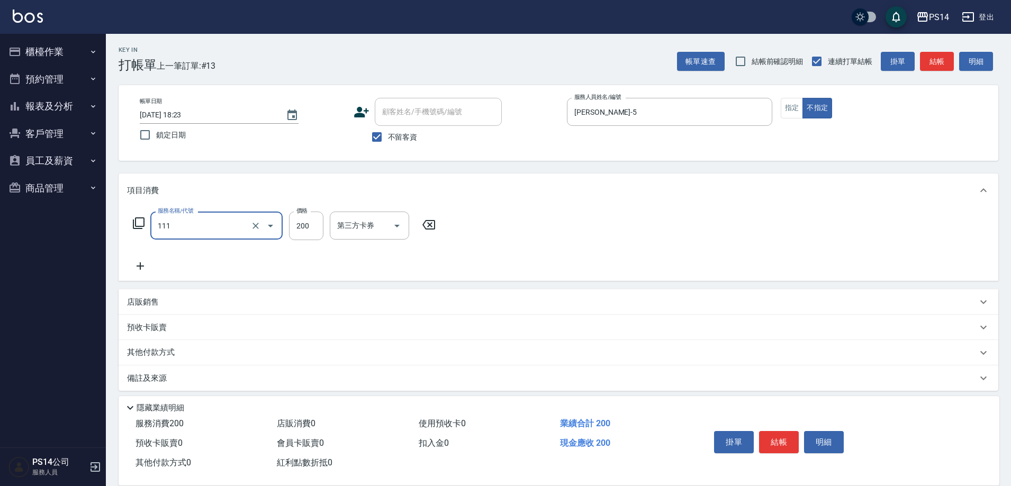
type input "200(111)"
type input "李祥君 -37"
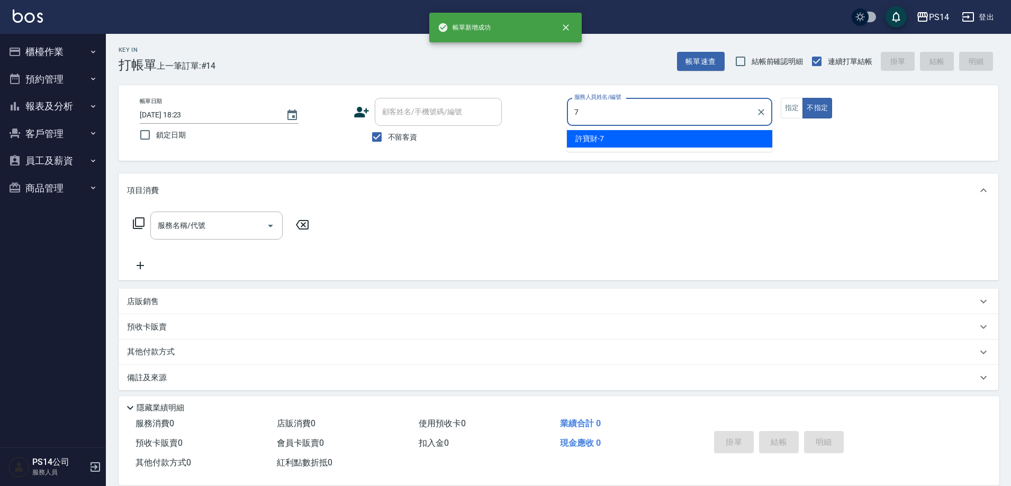
type input "許寶財-7"
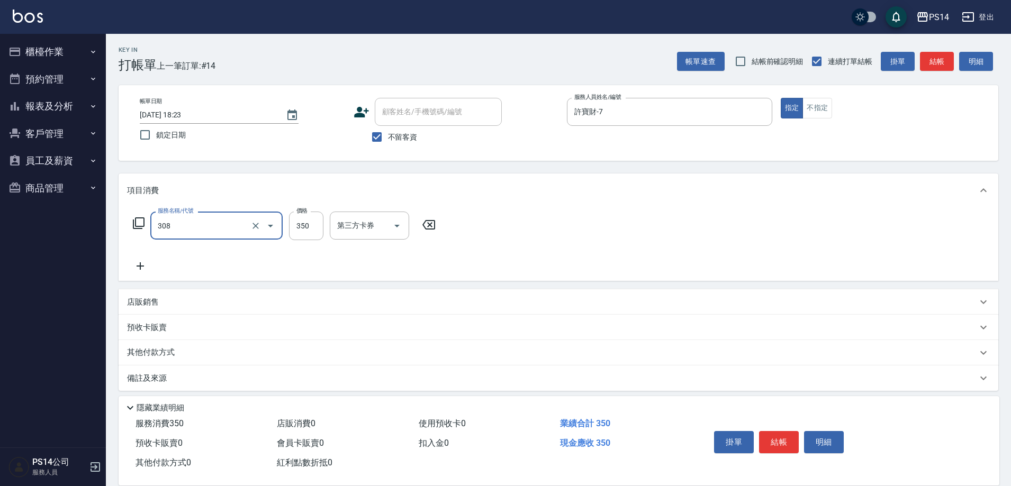
type input "洗+剪(308)"
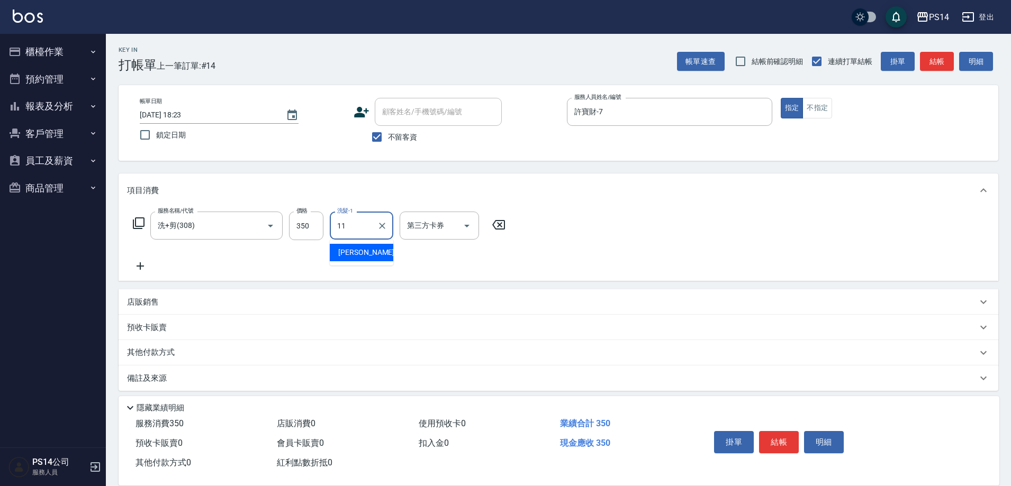
type input "[PERSON_NAME]-11"
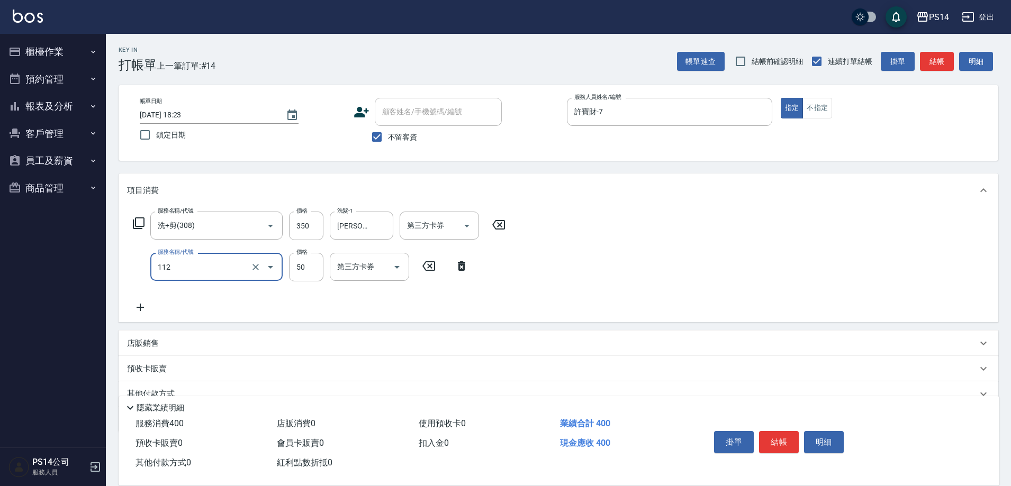
type input "精油50(112)"
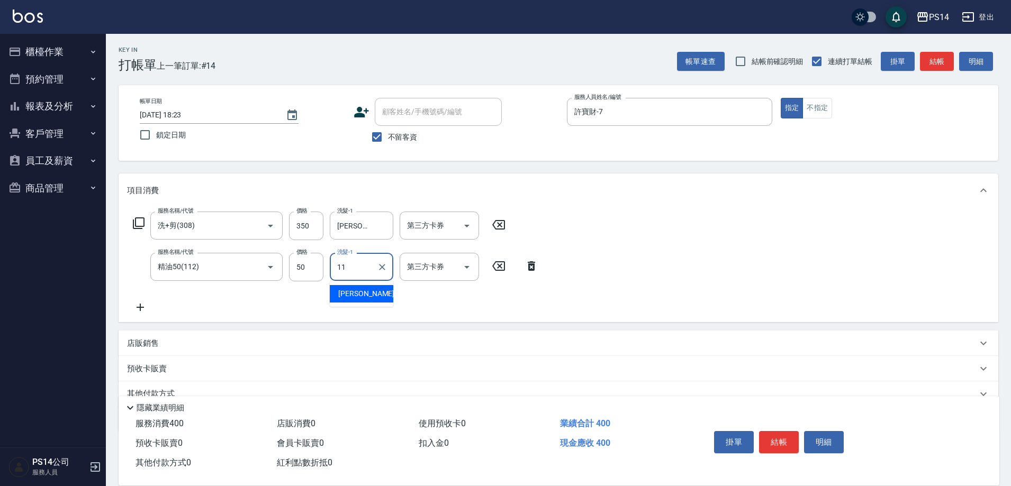
type input "[PERSON_NAME]-11"
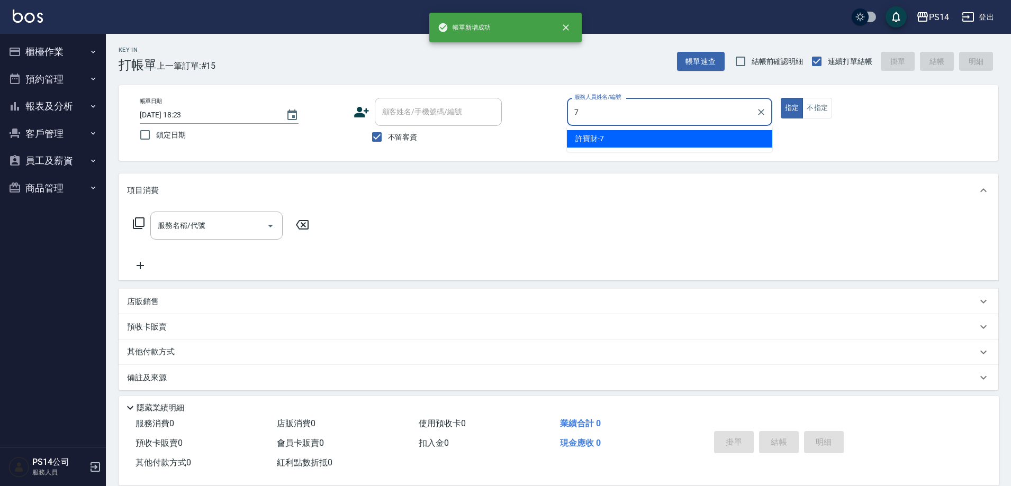
type input "許寶財-7"
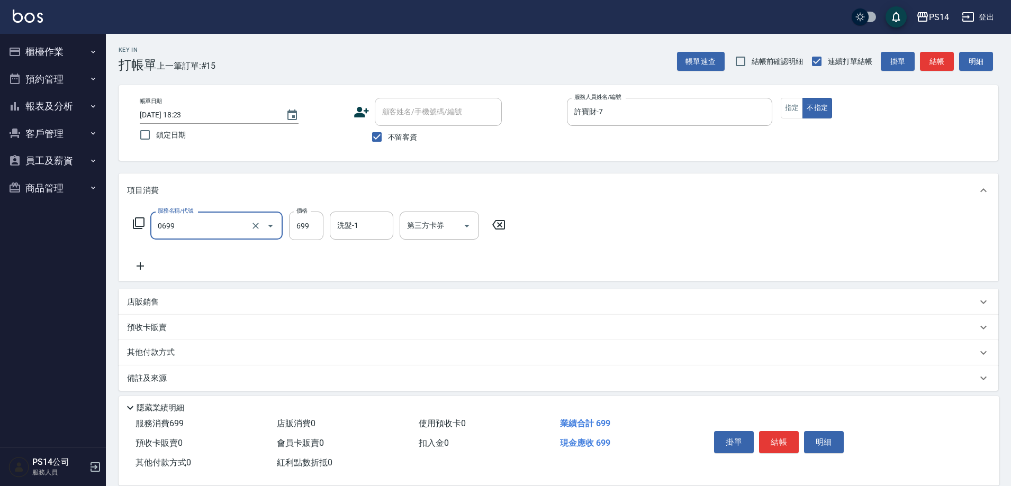
type input "精油SPA(0699)"
type input "[PERSON_NAME]-11"
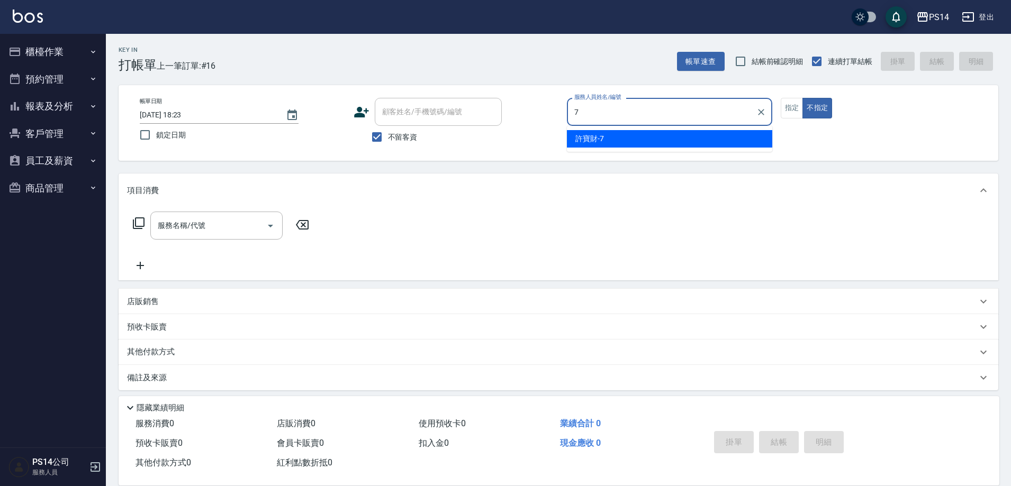
type input "許寶財-7"
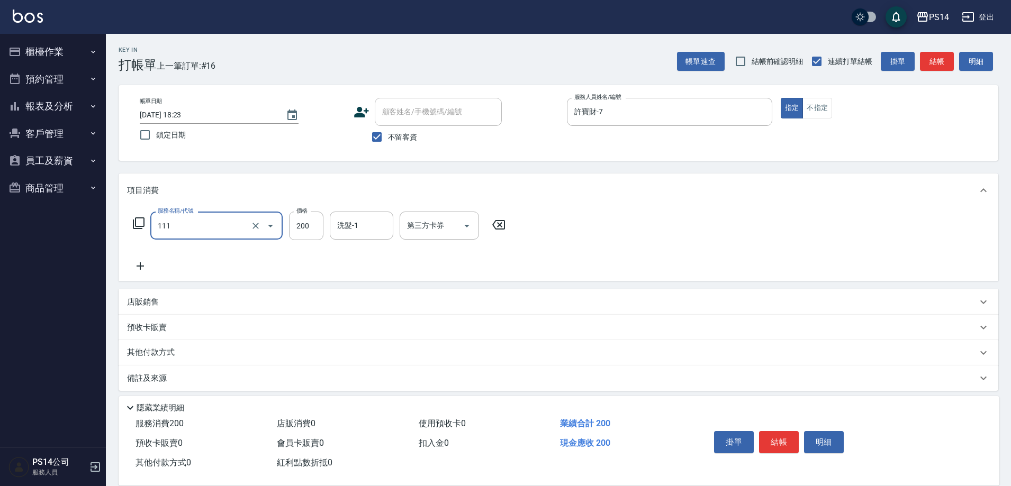
type input "200(111)"
type input "2200"
type input "[PERSON_NAME]-11"
click at [314, 227] on input "2200" at bounding box center [306, 226] width 34 height 29
type input "200"
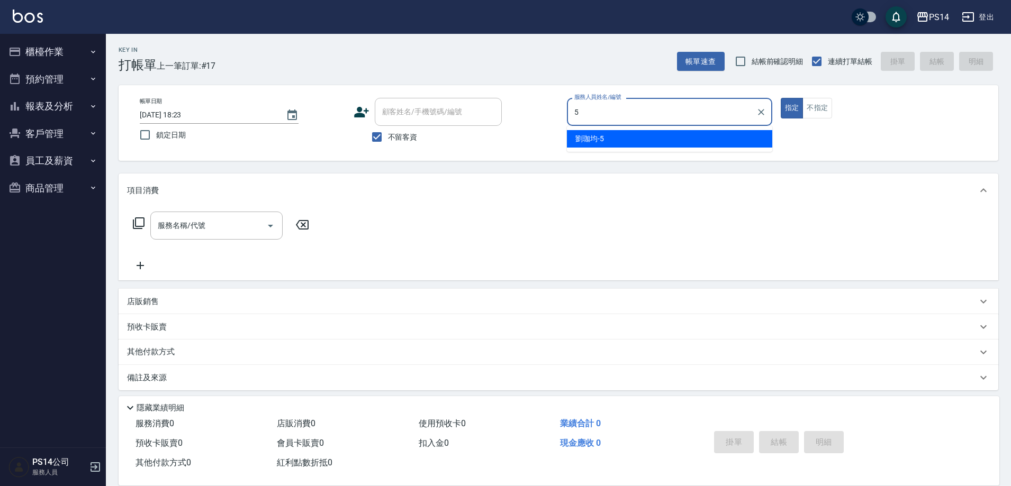
type input "[PERSON_NAME]-5"
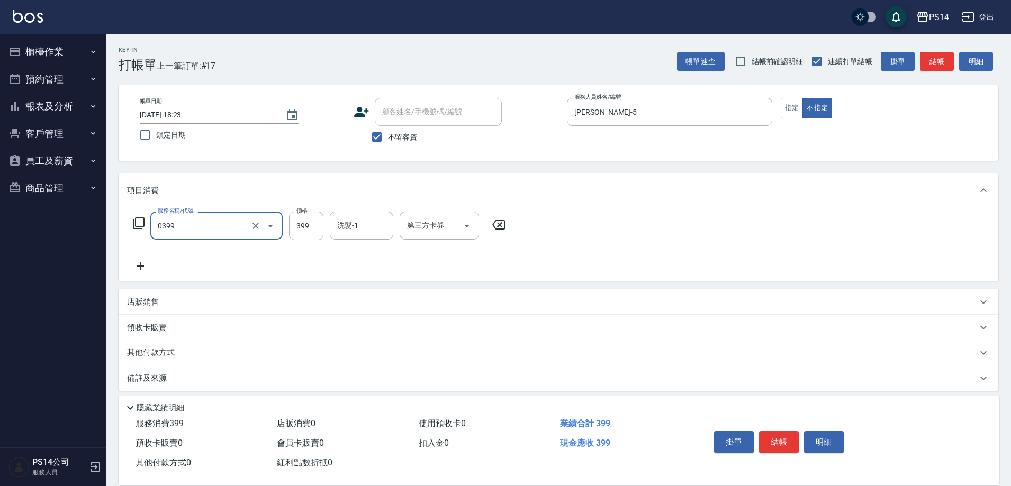
type input "海鹽399(0399)"
type input "李祥君 -37"
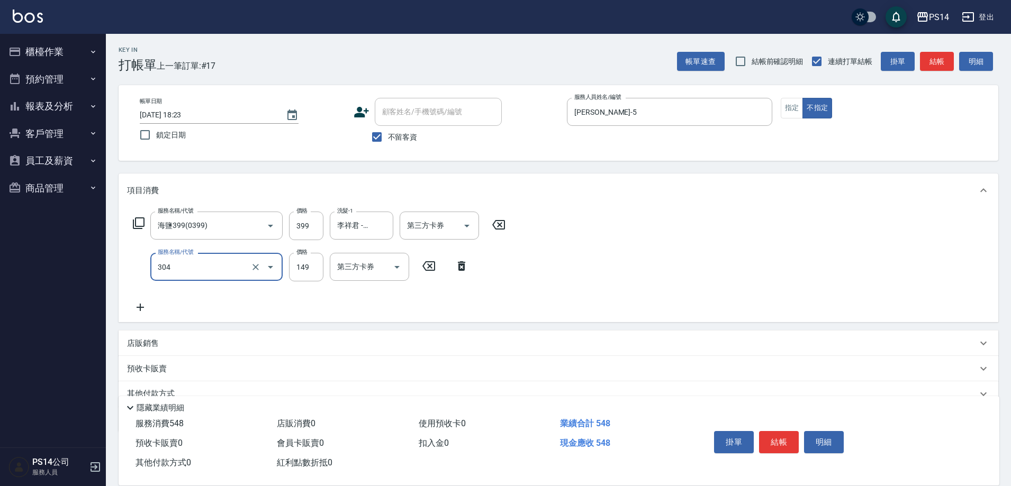
type input "剪髮(304)"
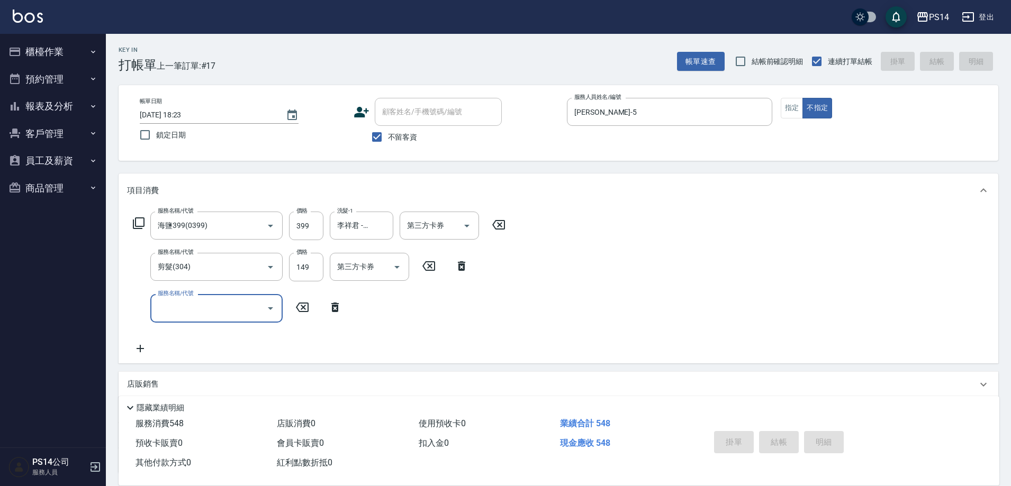
type input "[DATE] 18:24"
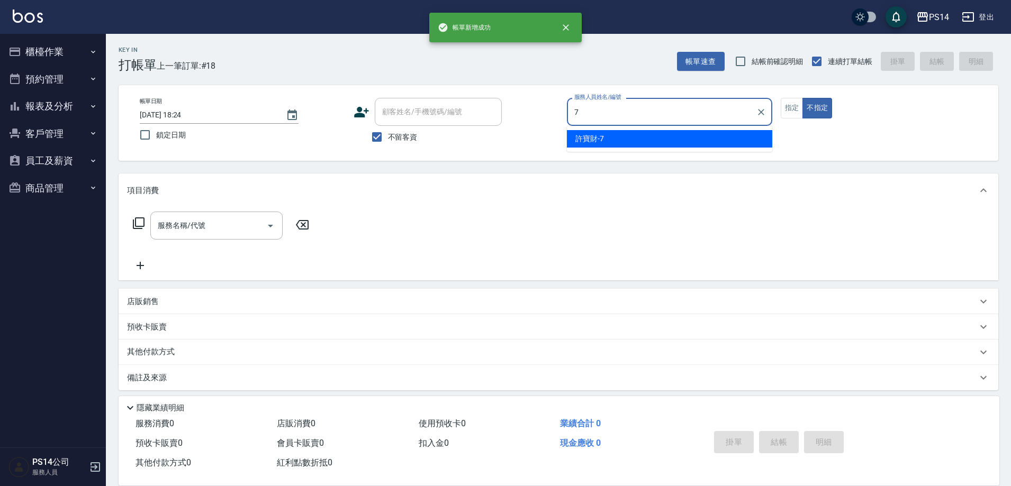
type input "許寶財-7"
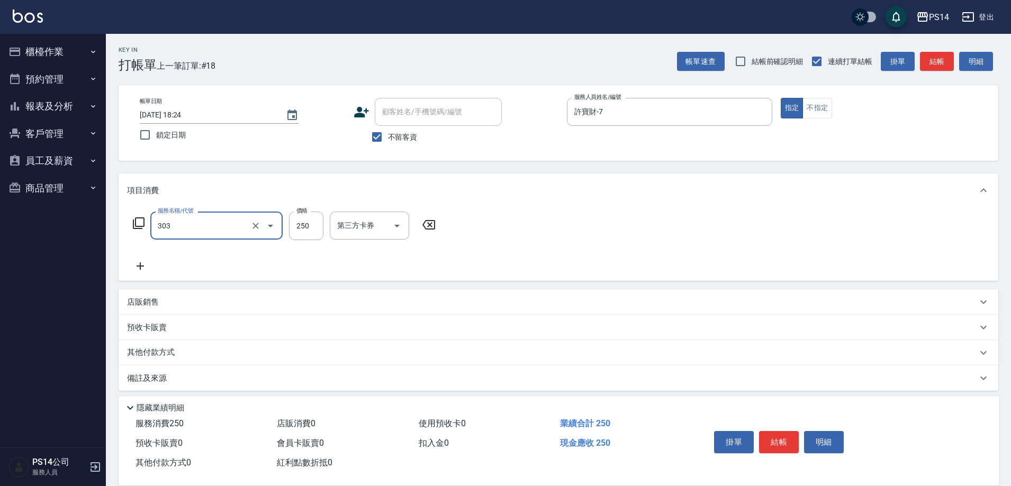
type input "剪髮(303)"
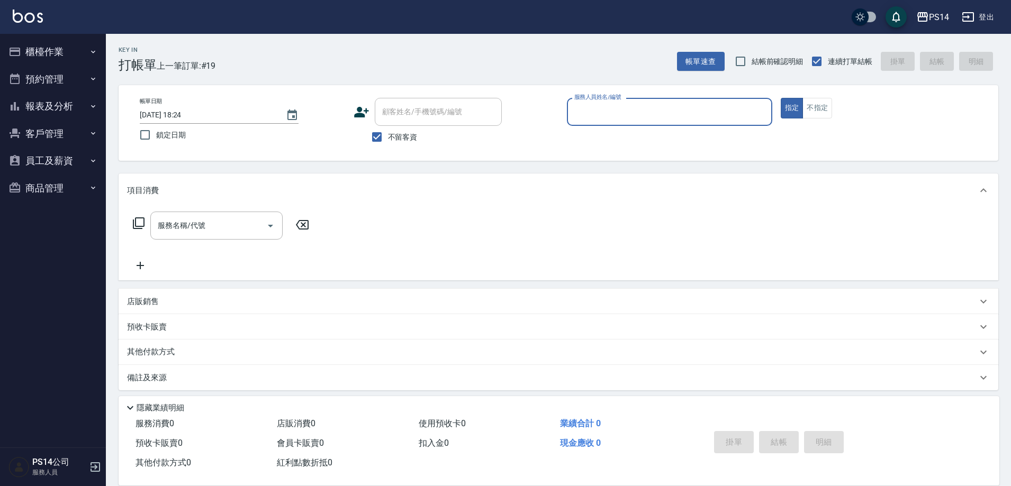
click at [63, 101] on button "報表及分析" at bounding box center [52, 107] width 97 height 28
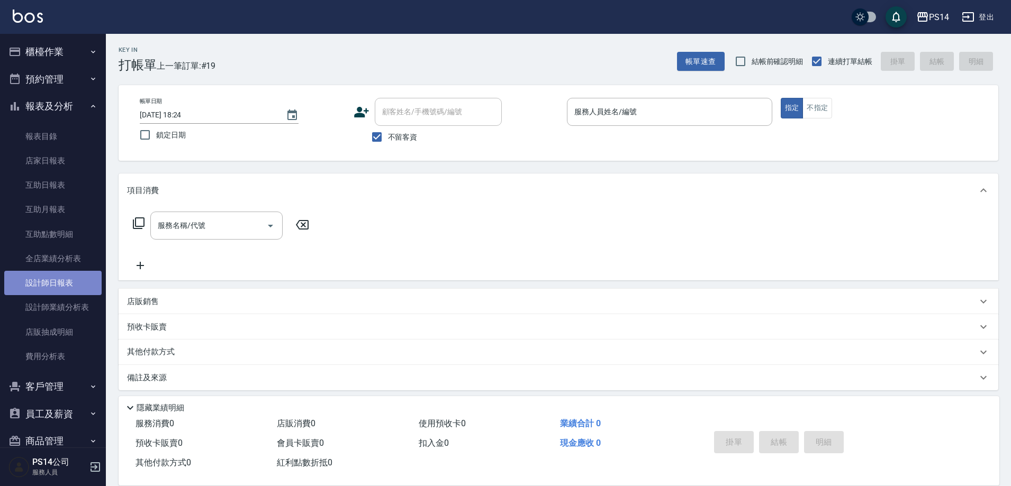
click at [56, 280] on link "設計師日報表" at bounding box center [52, 283] width 97 height 24
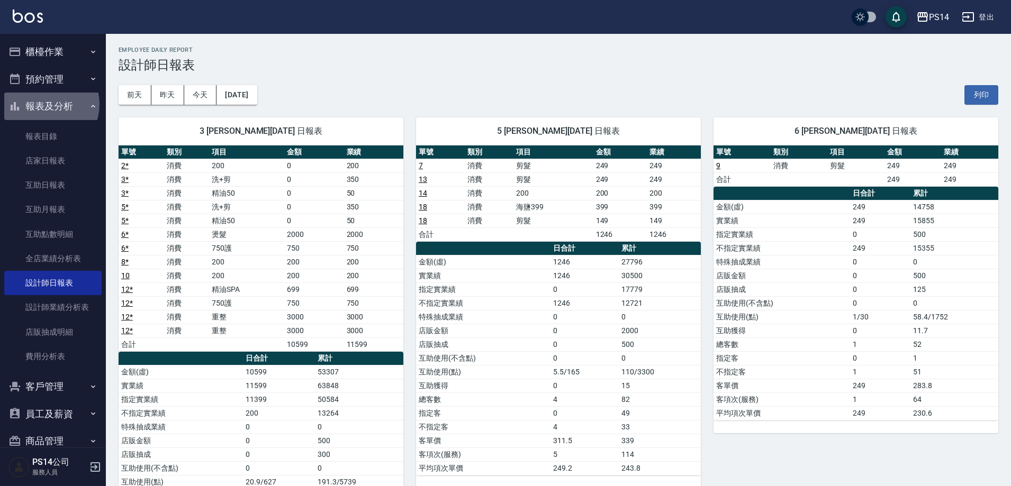
click at [45, 104] on button "報表及分析" at bounding box center [52, 107] width 97 height 28
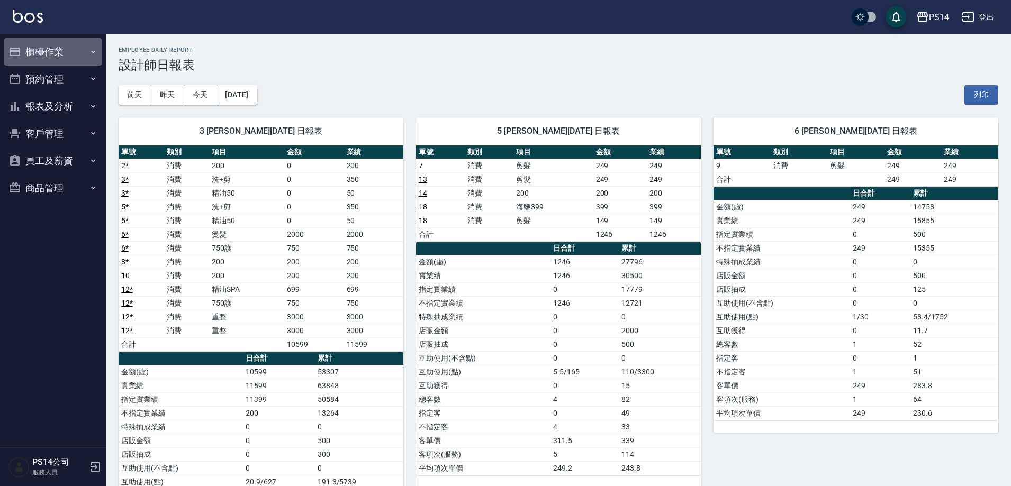
click at [38, 48] on button "櫃檯作業" at bounding box center [52, 52] width 97 height 28
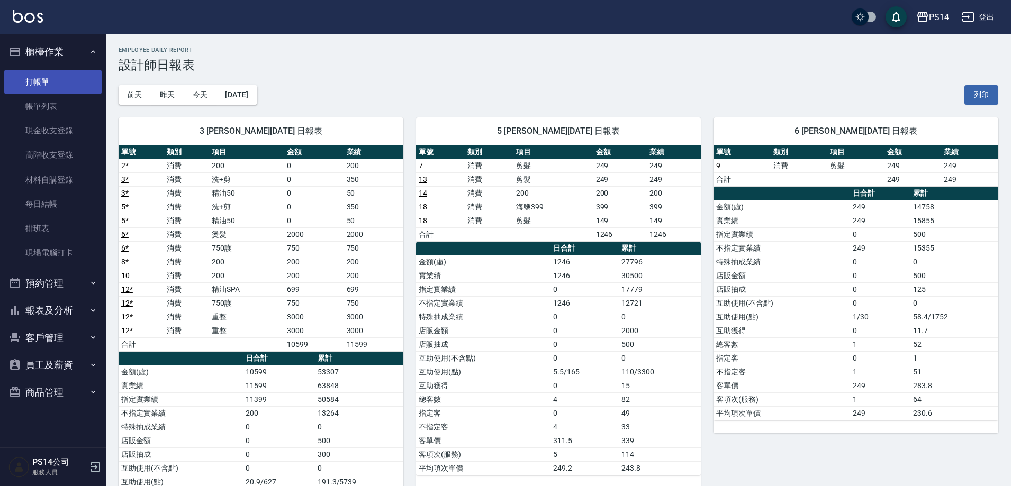
click at [43, 81] on link "打帳單" at bounding box center [52, 82] width 97 height 24
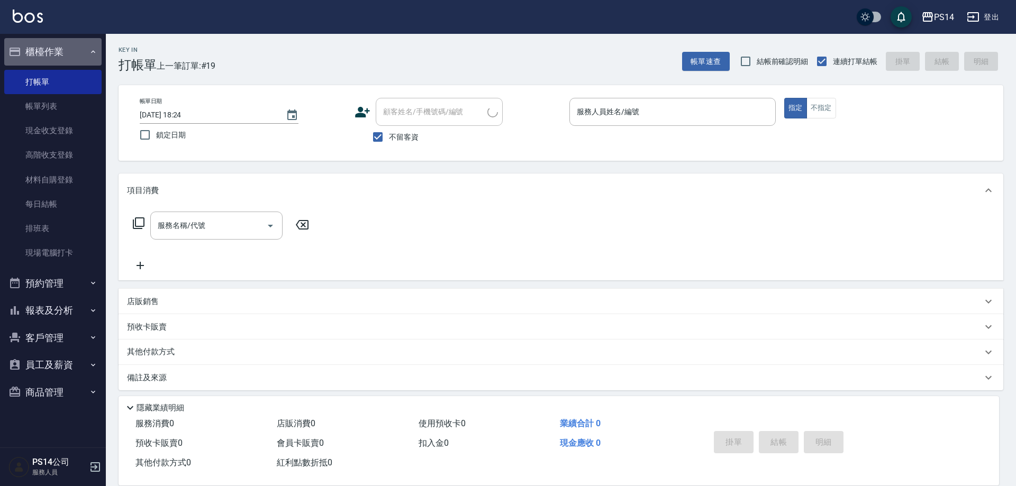
click at [46, 47] on button "櫃檯作業" at bounding box center [52, 52] width 97 height 28
